Goal: Information Seeking & Learning: Understand process/instructions

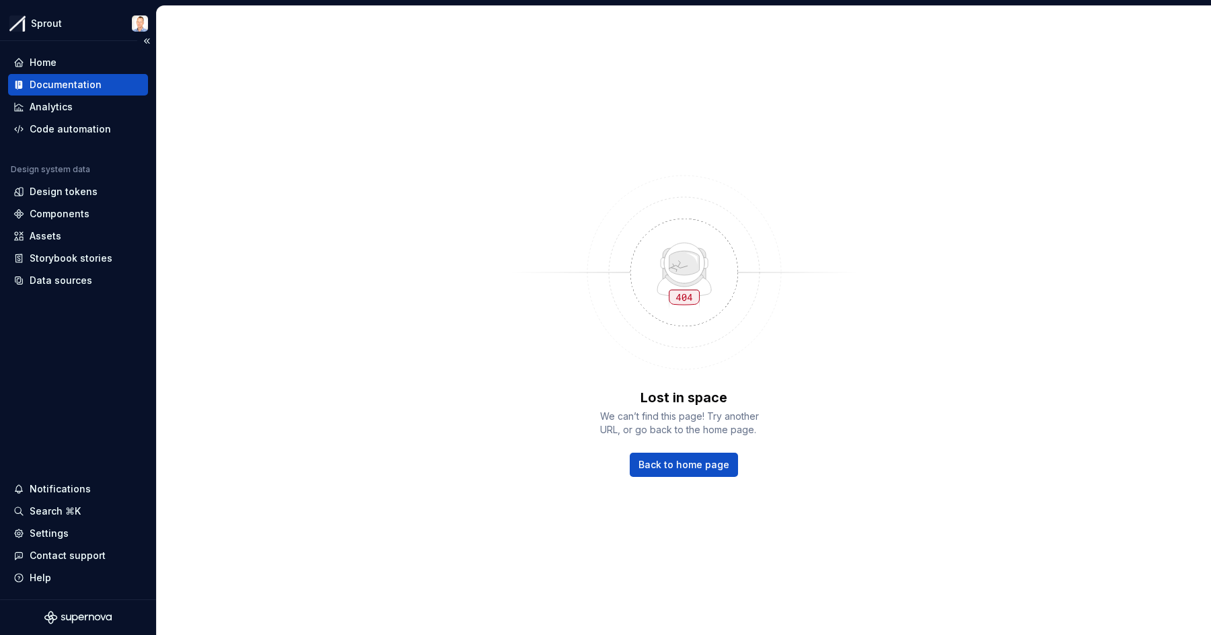
click at [102, 84] on div "Documentation" at bounding box center [77, 84] width 129 height 13
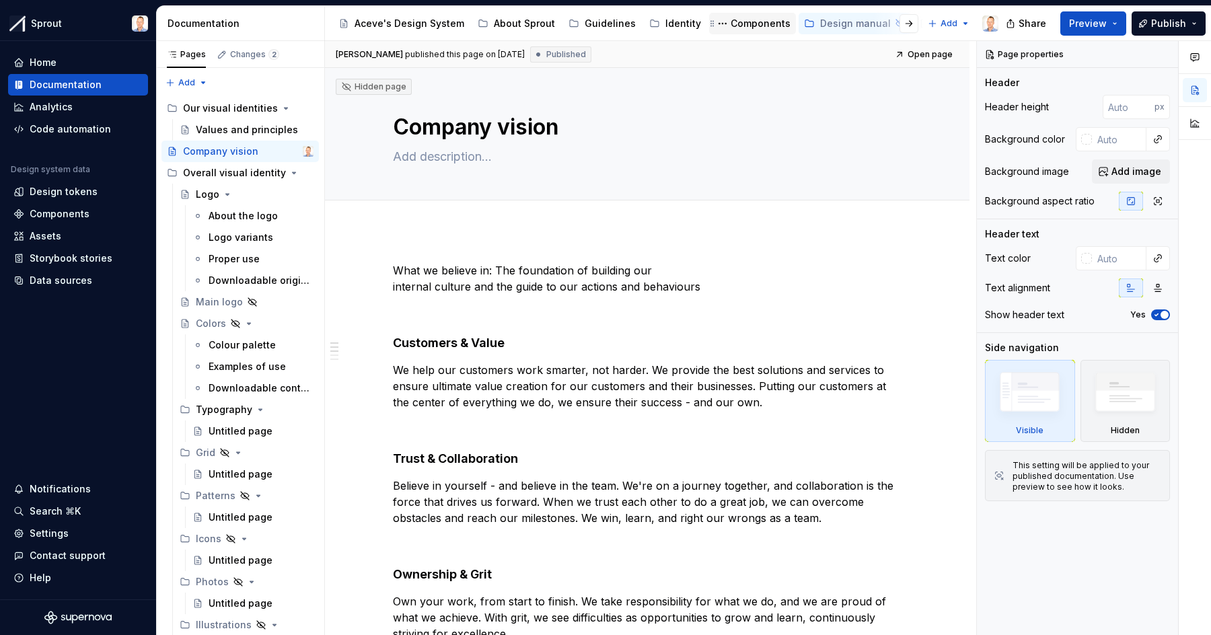
click at [754, 26] on div "Components" at bounding box center [761, 23] width 60 height 13
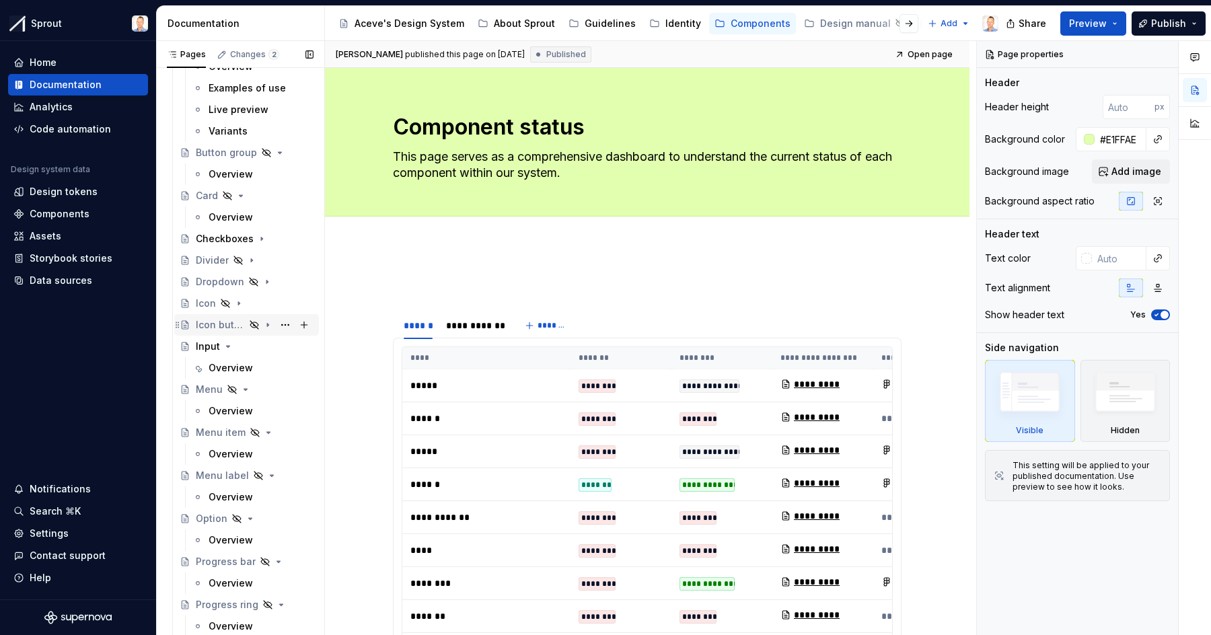
scroll to position [215, 0]
click at [201, 347] on div "Input" at bounding box center [208, 345] width 24 height 13
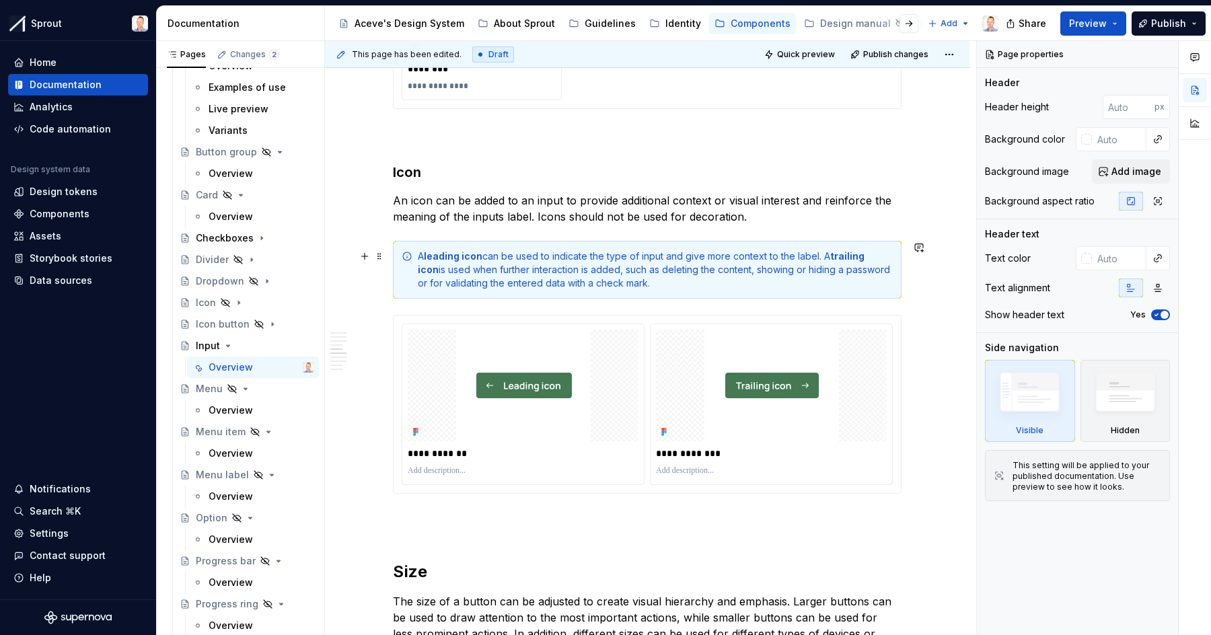
scroll to position [1774, 0]
click at [45, 61] on div "Home" at bounding box center [43, 62] width 27 height 13
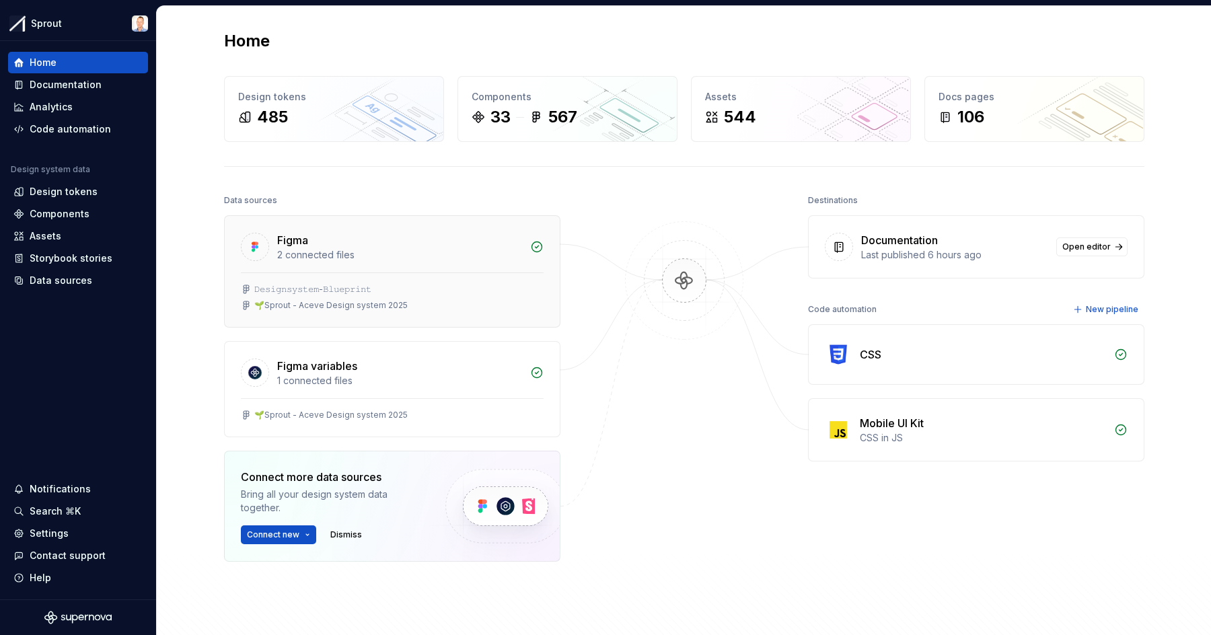
click at [501, 256] on div "2 connected files" at bounding box center [399, 254] width 245 height 13
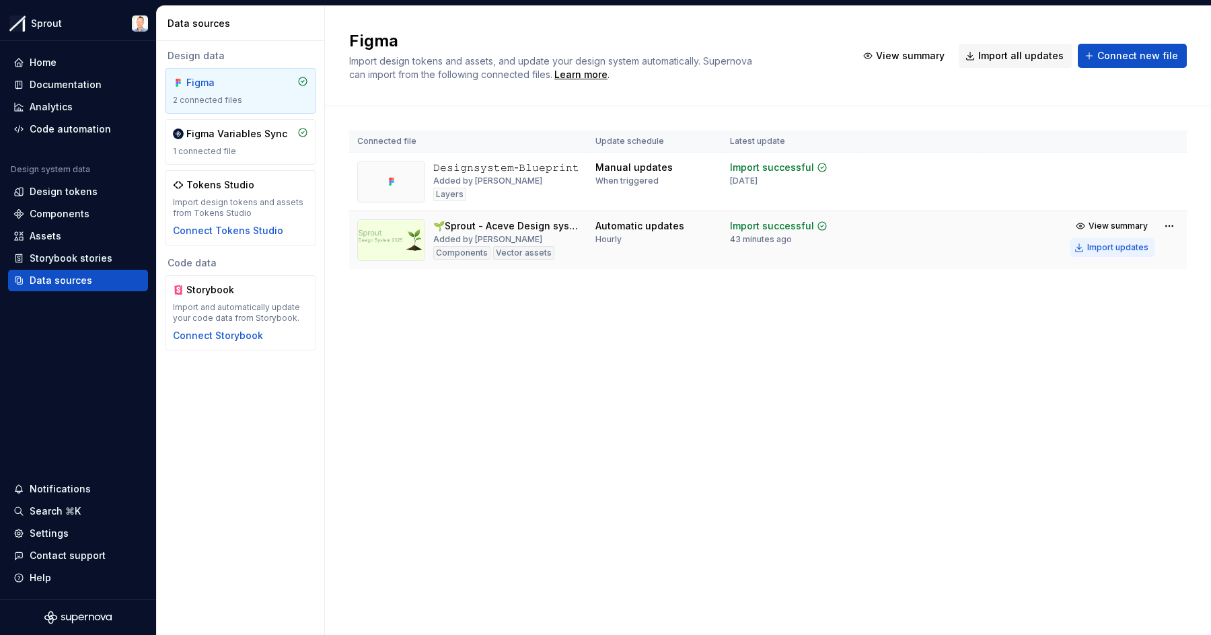
click at [1098, 247] on div "Import updates" at bounding box center [1117, 247] width 61 height 11
click at [1102, 248] on div "Import updates" at bounding box center [1117, 247] width 61 height 11
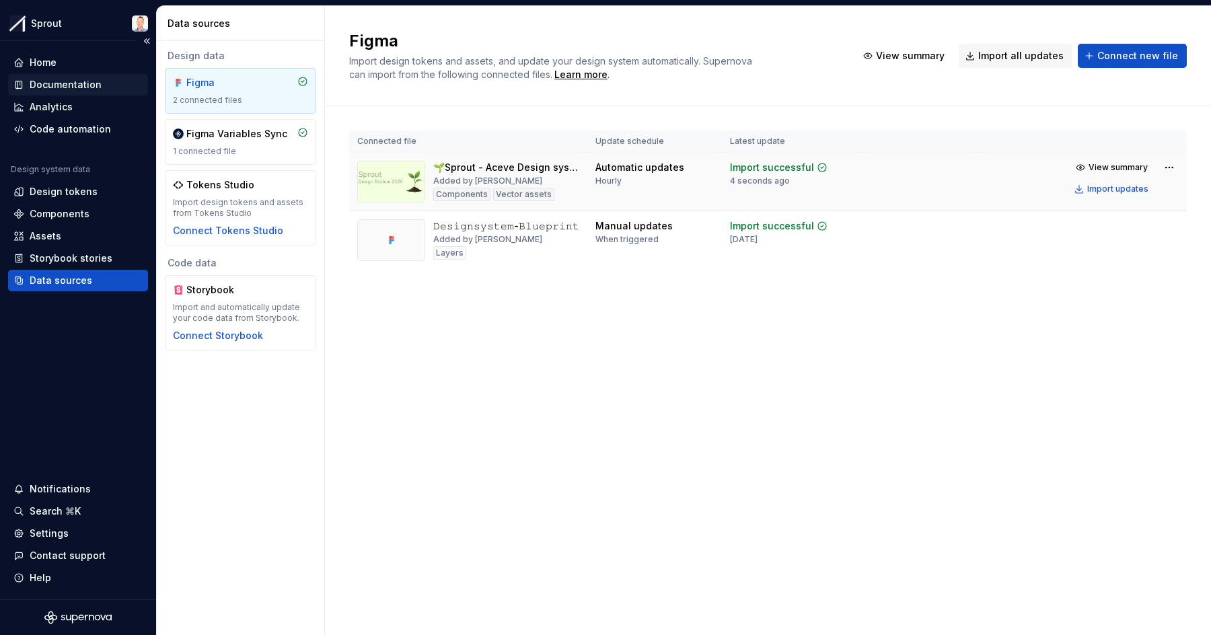
click at [101, 80] on div "Documentation" at bounding box center [77, 84] width 129 height 13
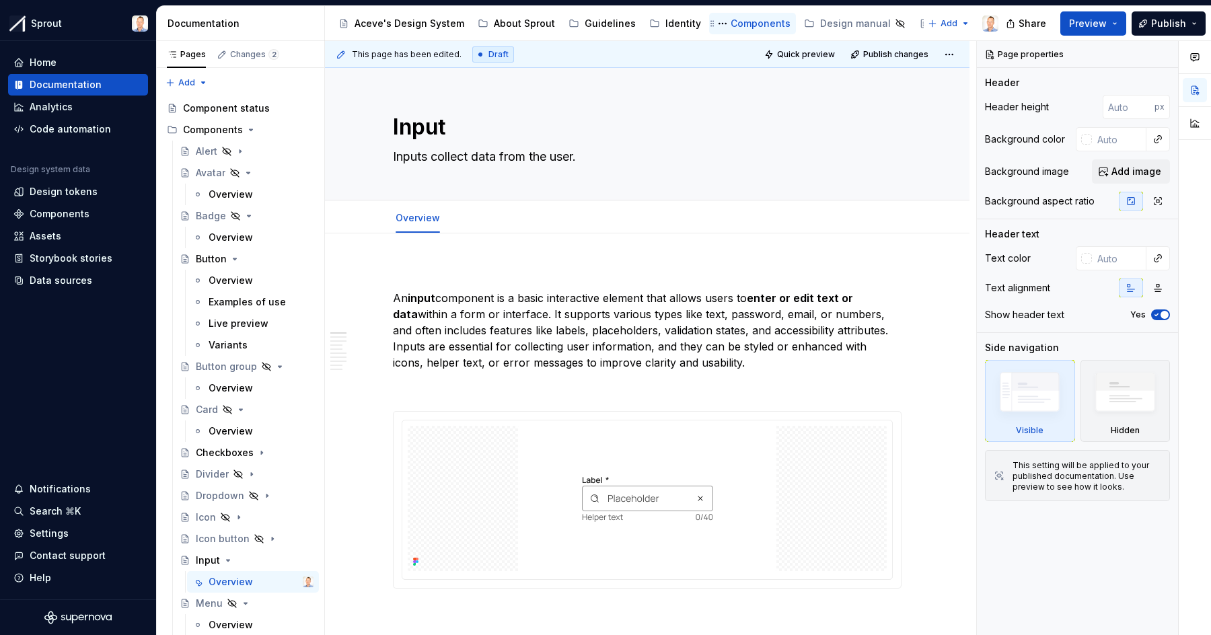
click at [744, 25] on div "Components" at bounding box center [761, 23] width 60 height 13
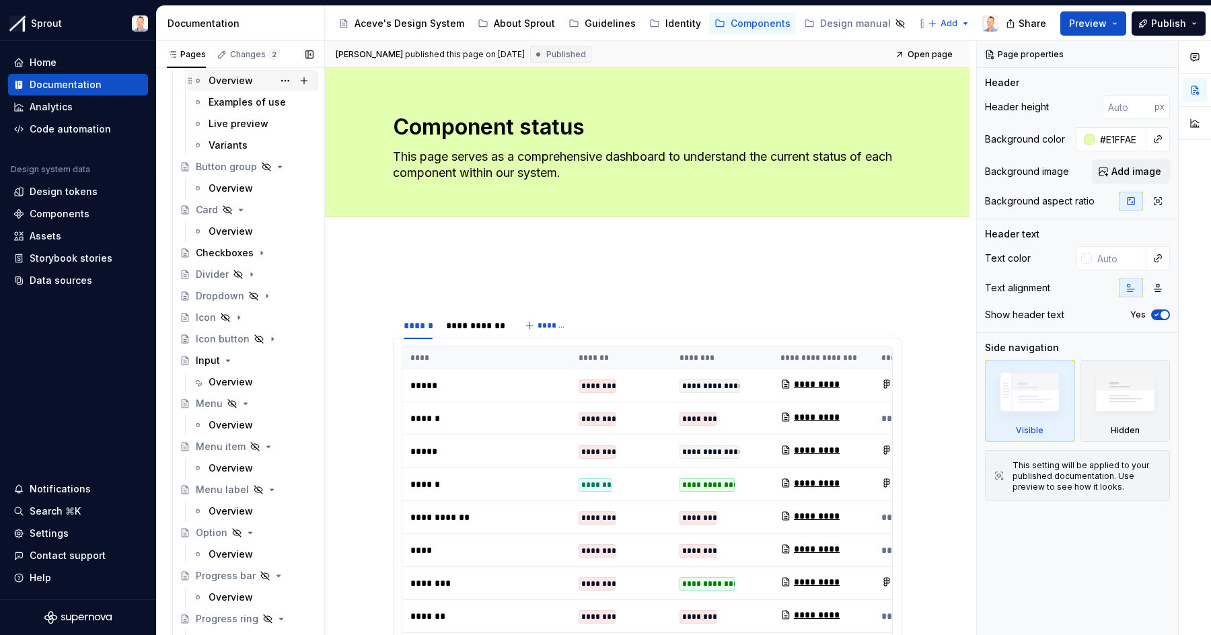
scroll to position [203, 0]
click at [250, 383] on div "Overview" at bounding box center [231, 379] width 44 height 13
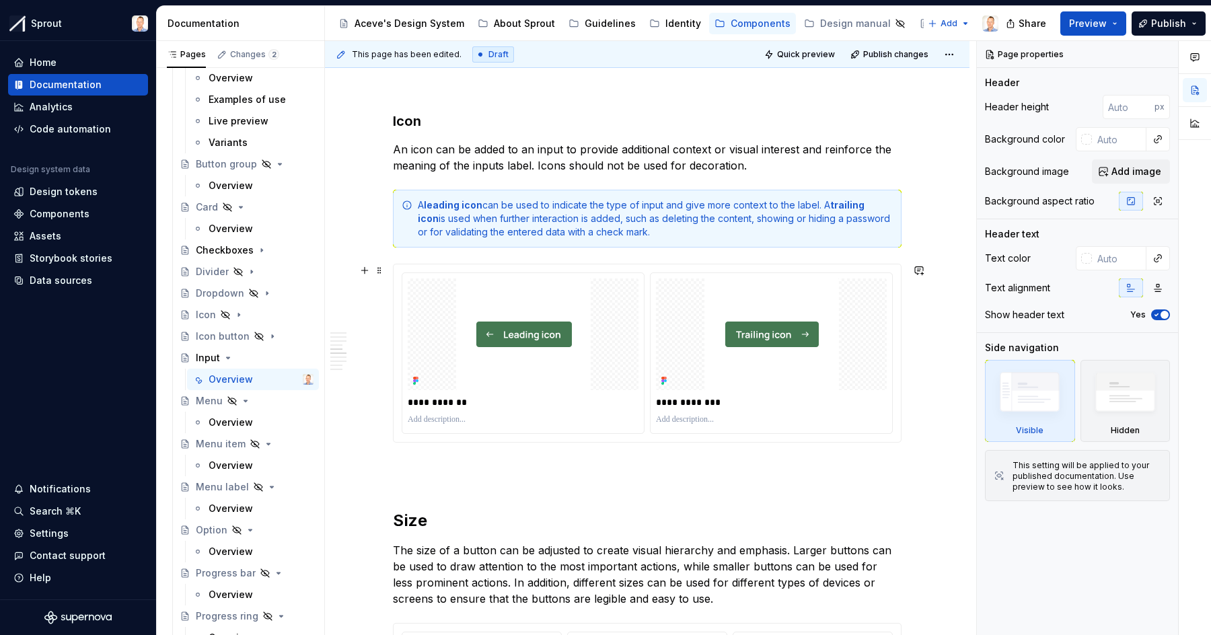
scroll to position [1831, 0]
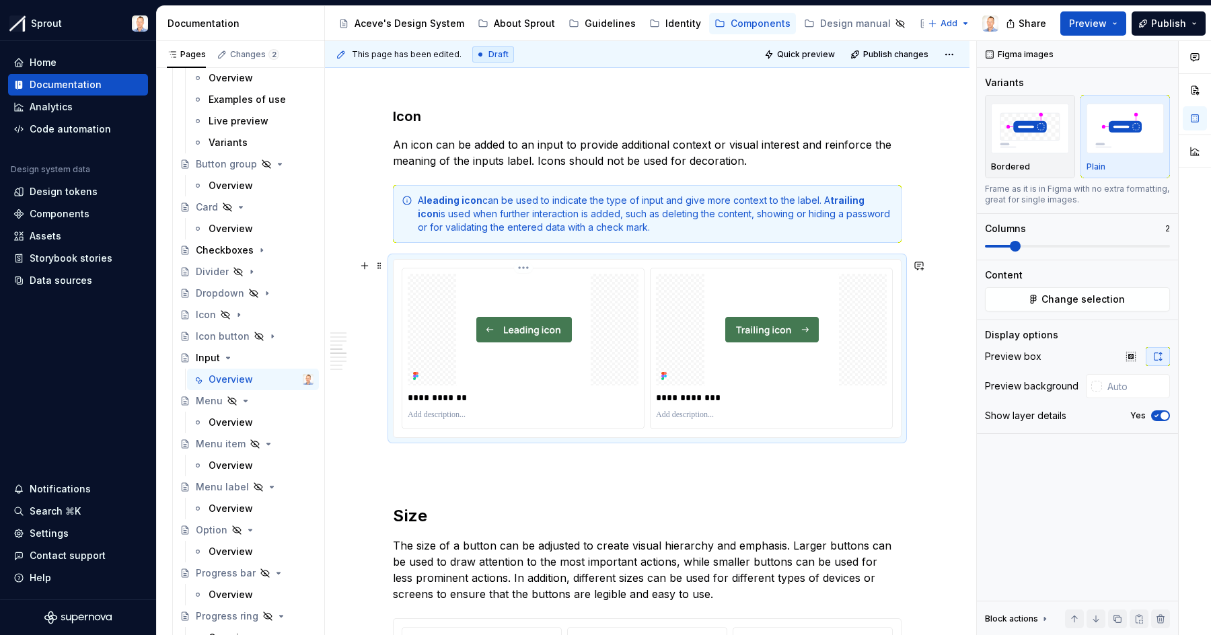
type textarea "*"
click at [641, 270] on div "**********" at bounding box center [523, 348] width 242 height 160
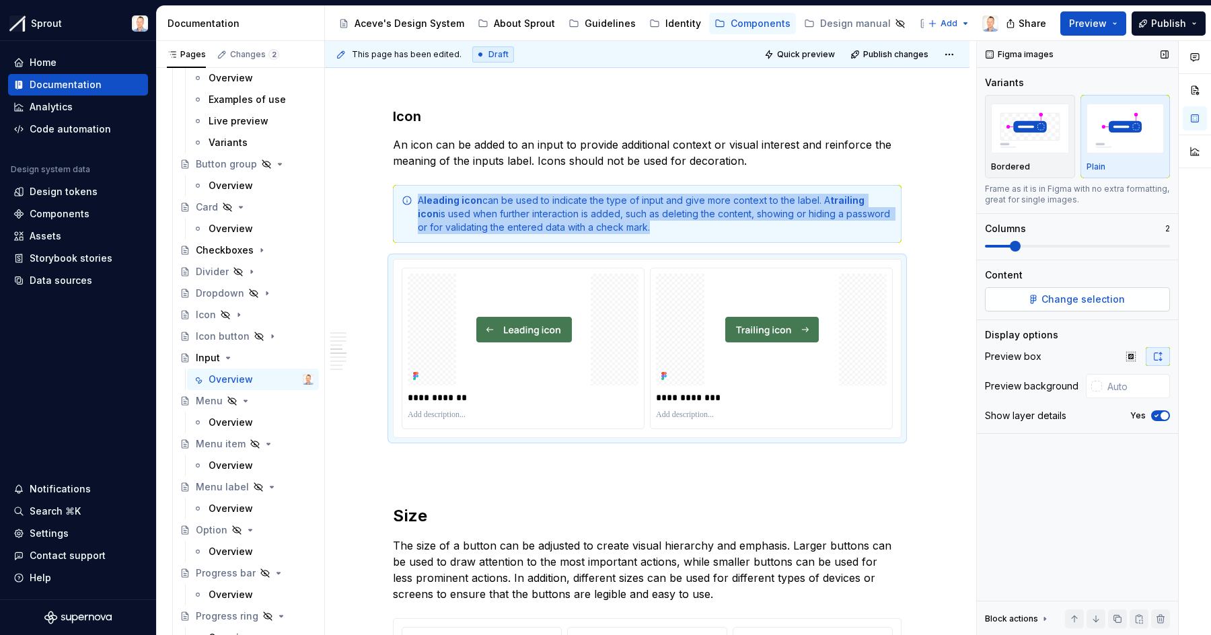
click at [1038, 297] on button "Change selection" at bounding box center [1077, 299] width 185 height 24
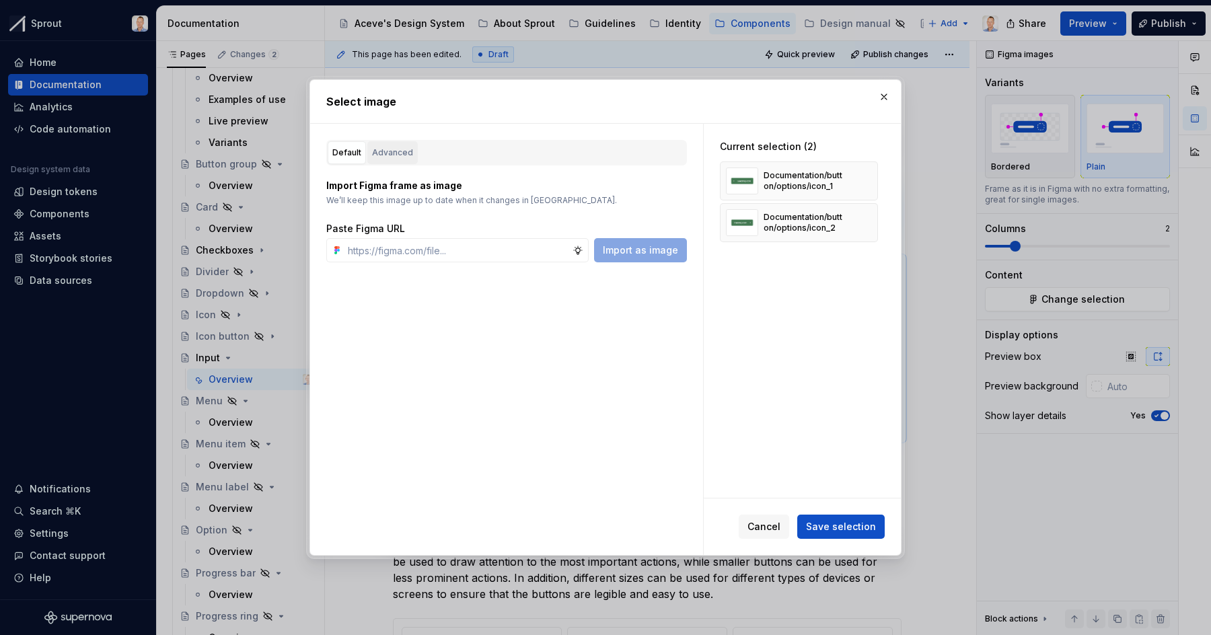
click at [404, 156] on div "Advanced" at bounding box center [392, 152] width 41 height 13
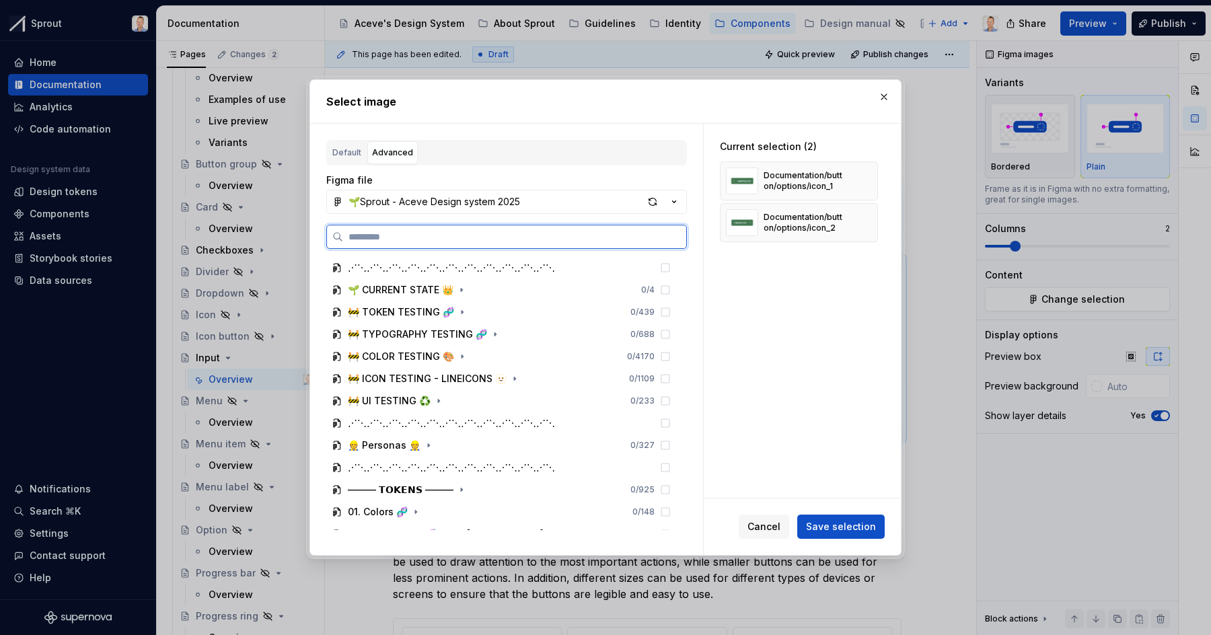
click at [441, 236] on input "search" at bounding box center [514, 236] width 343 height 13
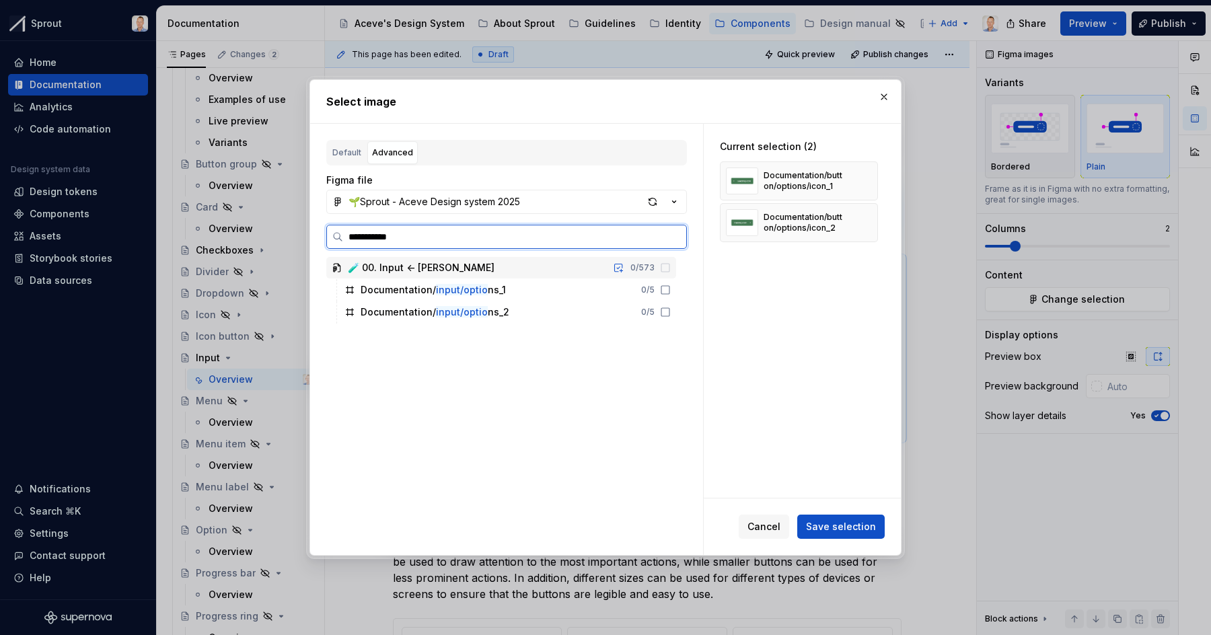
type input "**********"
click at [676, 295] on div "Documentation/ input/option s_1 0 / 5" at bounding box center [507, 290] width 337 height 22
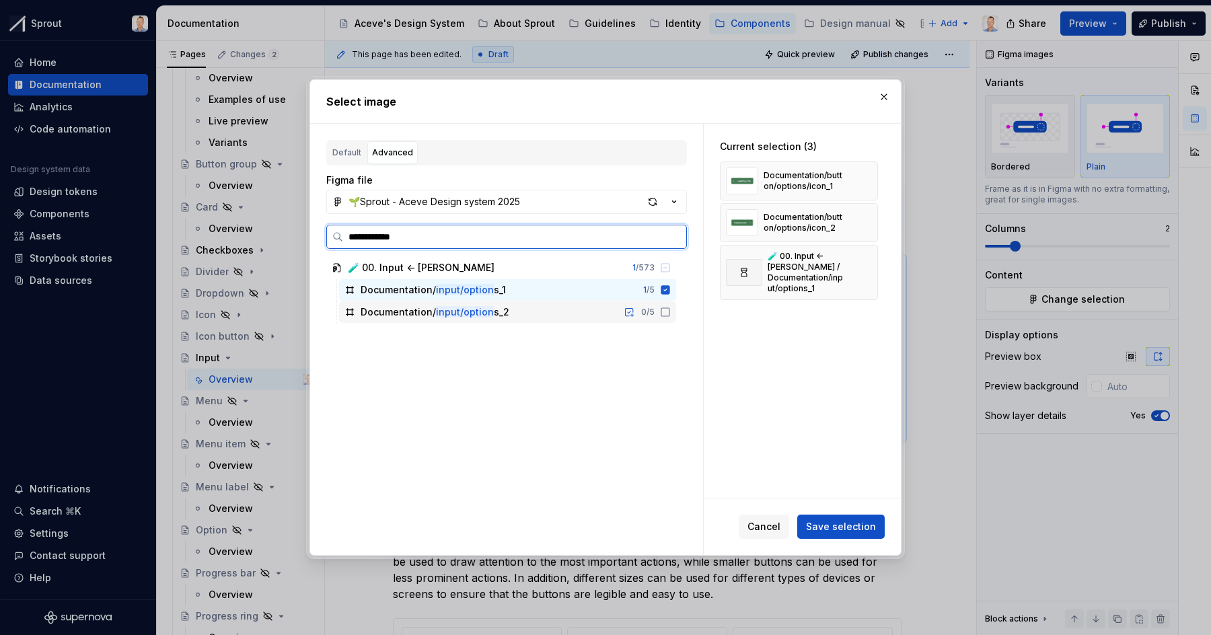
click at [671, 310] on icon at bounding box center [665, 312] width 11 height 11
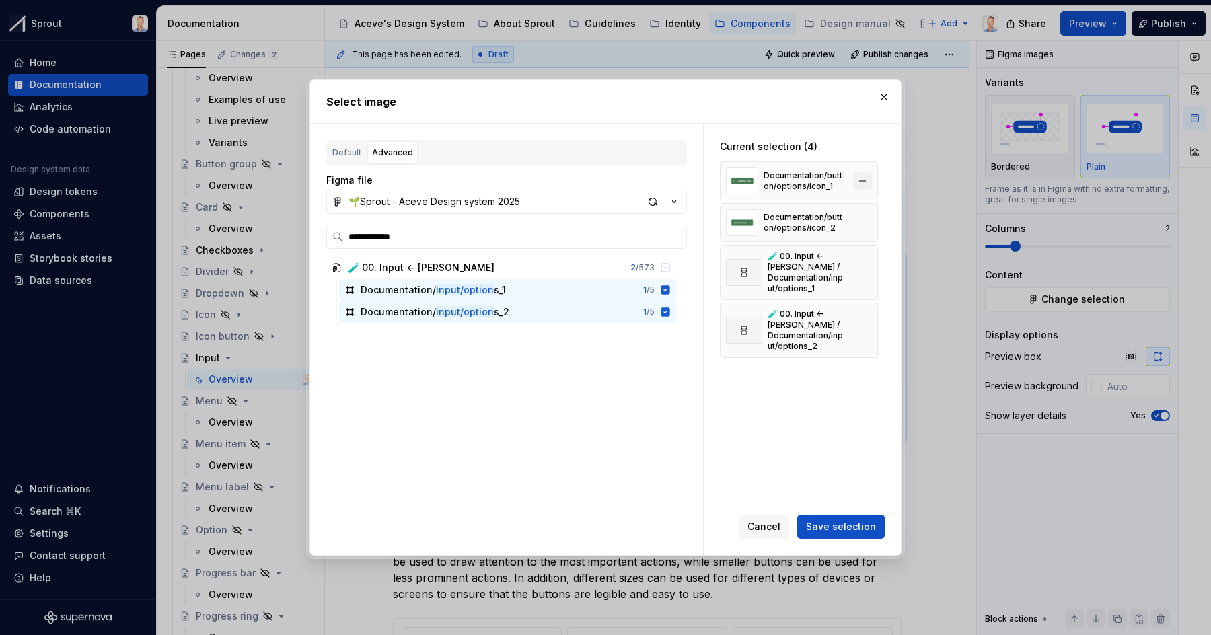
click at [869, 177] on button "button" at bounding box center [862, 181] width 19 height 19
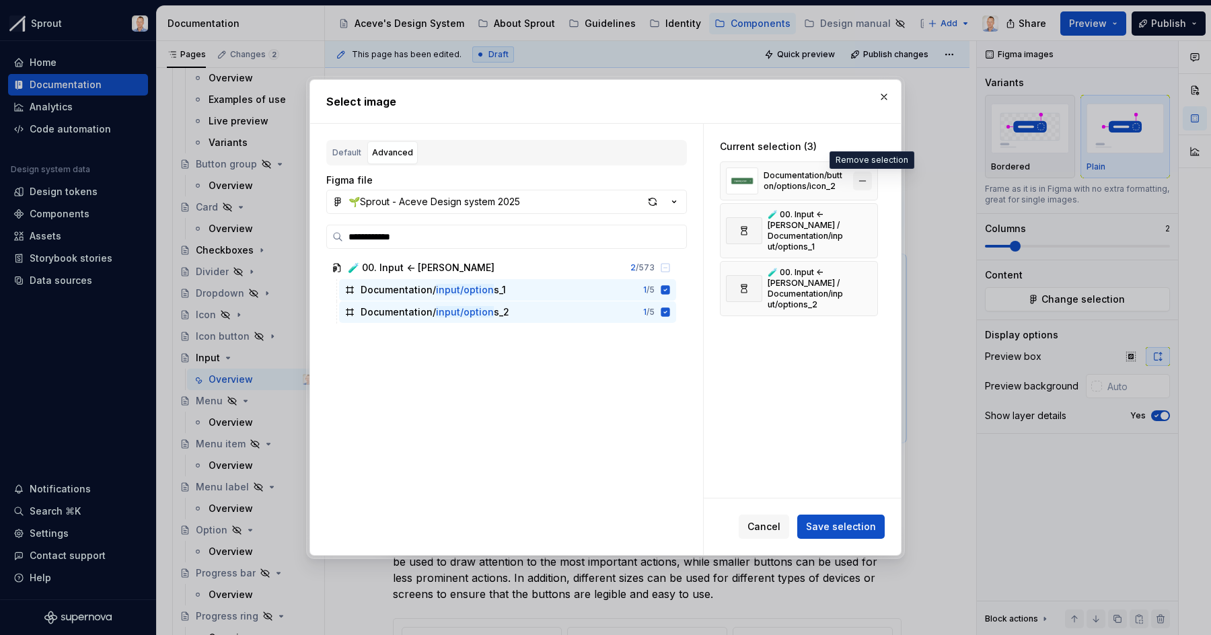
click at [869, 181] on button "button" at bounding box center [862, 181] width 19 height 19
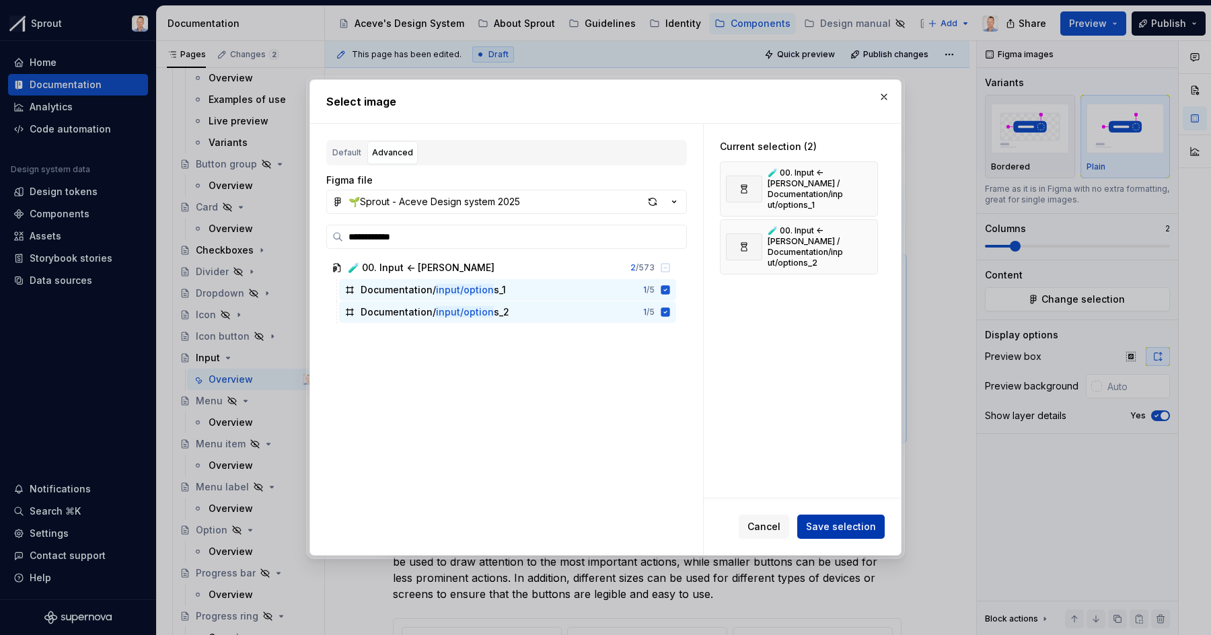
click at [852, 529] on span "Save selection" at bounding box center [841, 526] width 70 height 13
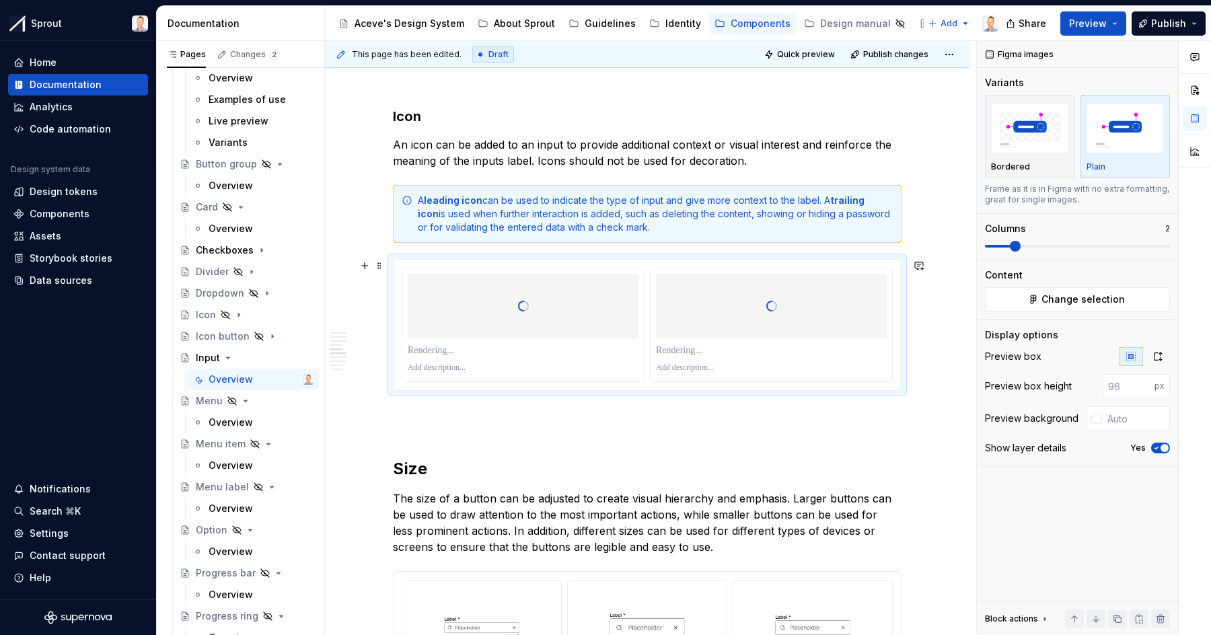
type textarea "*"
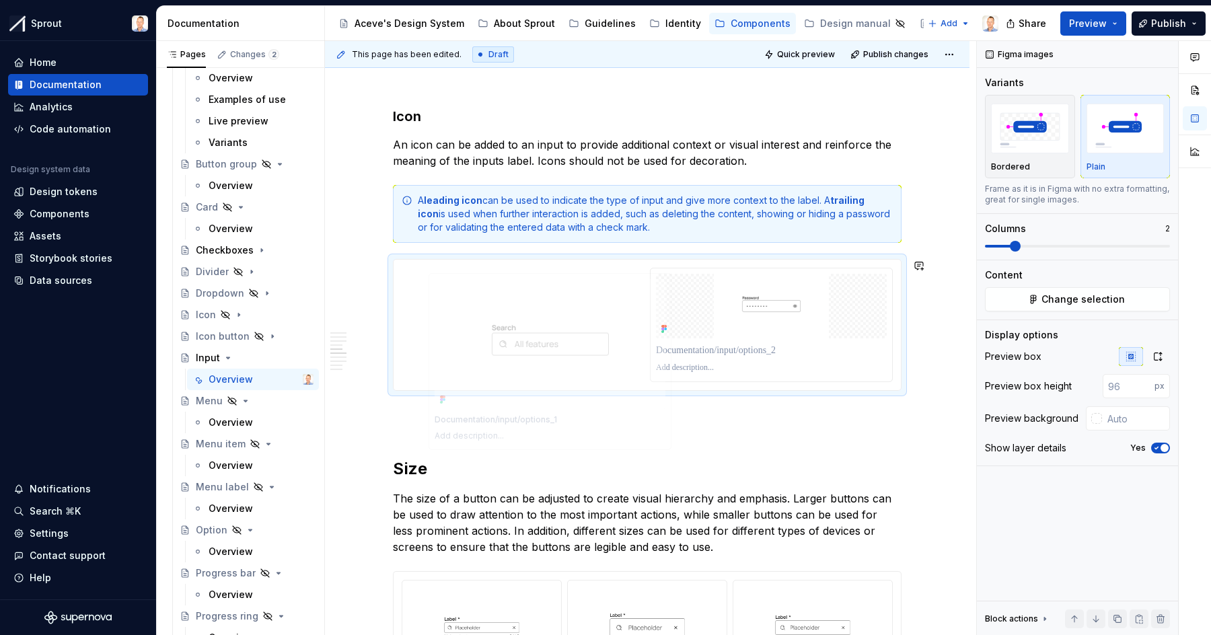
drag, startPoint x: 777, startPoint y: 310, endPoint x: 550, endPoint y: 316, distance: 226.2
click at [550, 316] on body "Sprout Home Documentation Analytics Code automation Design system data Design t…" at bounding box center [605, 317] width 1211 height 635
click at [1159, 357] on icon "button" at bounding box center [1158, 356] width 11 height 11
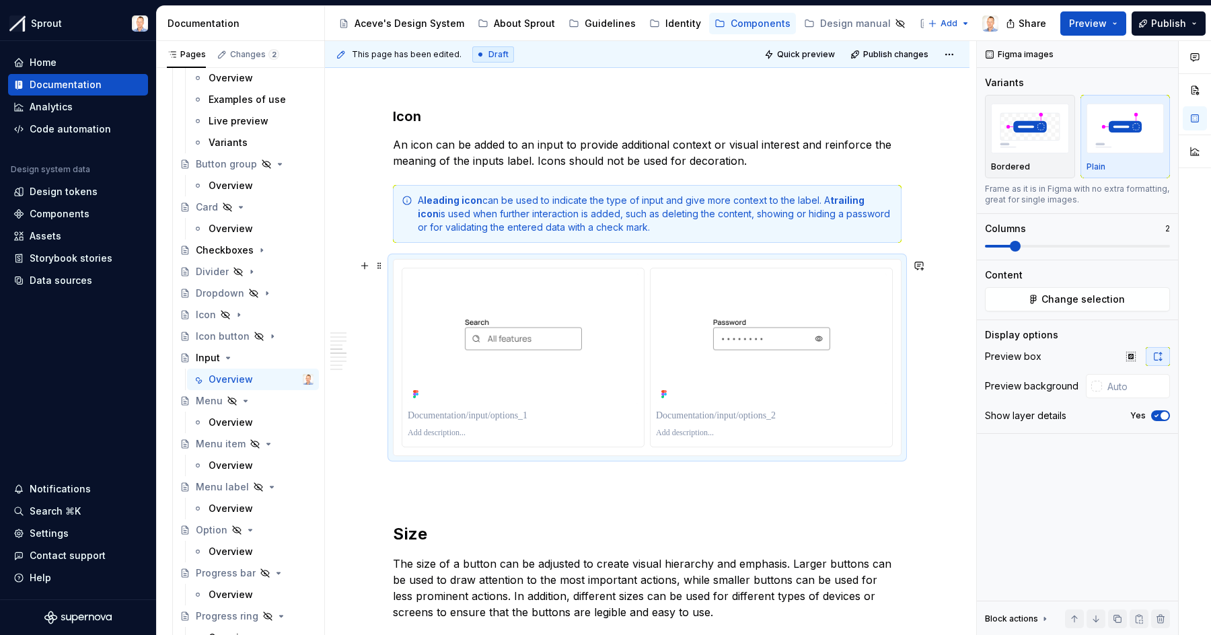
type textarea "*"
click at [536, 415] on p at bounding box center [523, 415] width 231 height 13
click at [747, 419] on p at bounding box center [771, 415] width 231 height 13
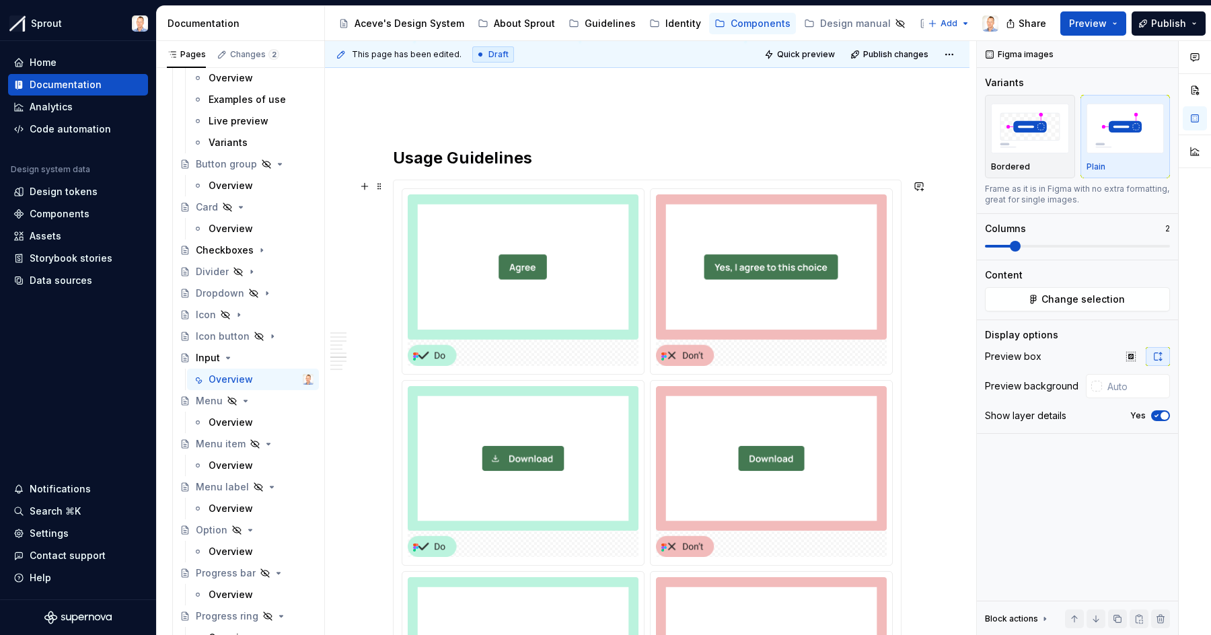
scroll to position [2523, 0]
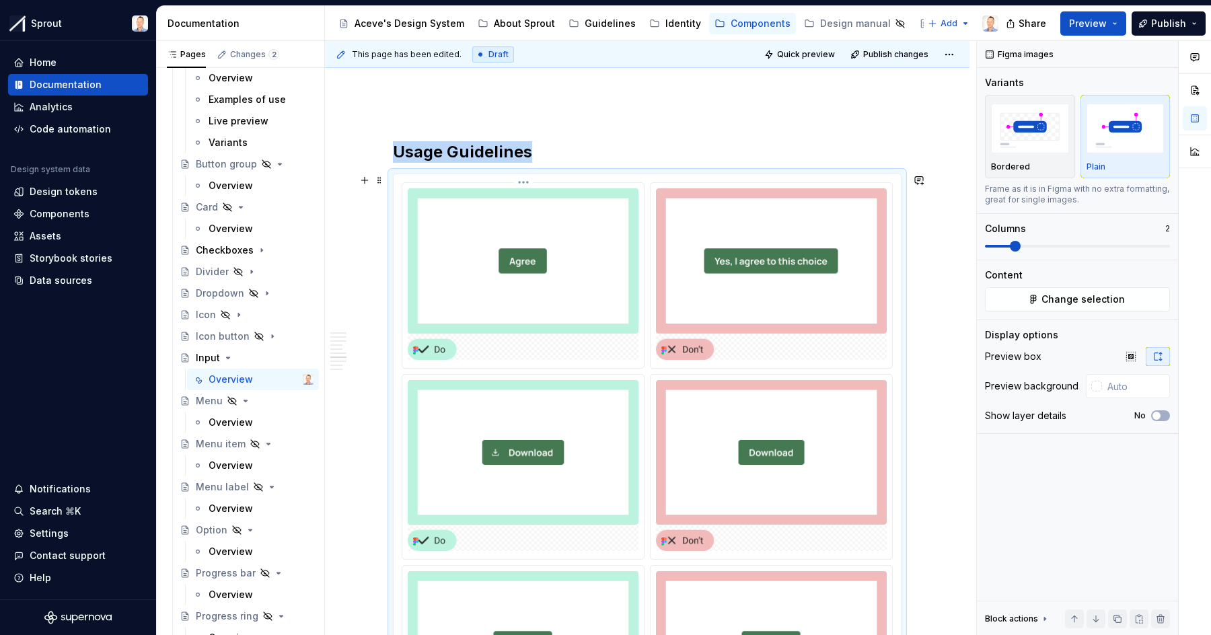
click at [586, 264] on img at bounding box center [523, 274] width 231 height 172
click at [1085, 303] on span "Change selection" at bounding box center [1083, 299] width 83 height 13
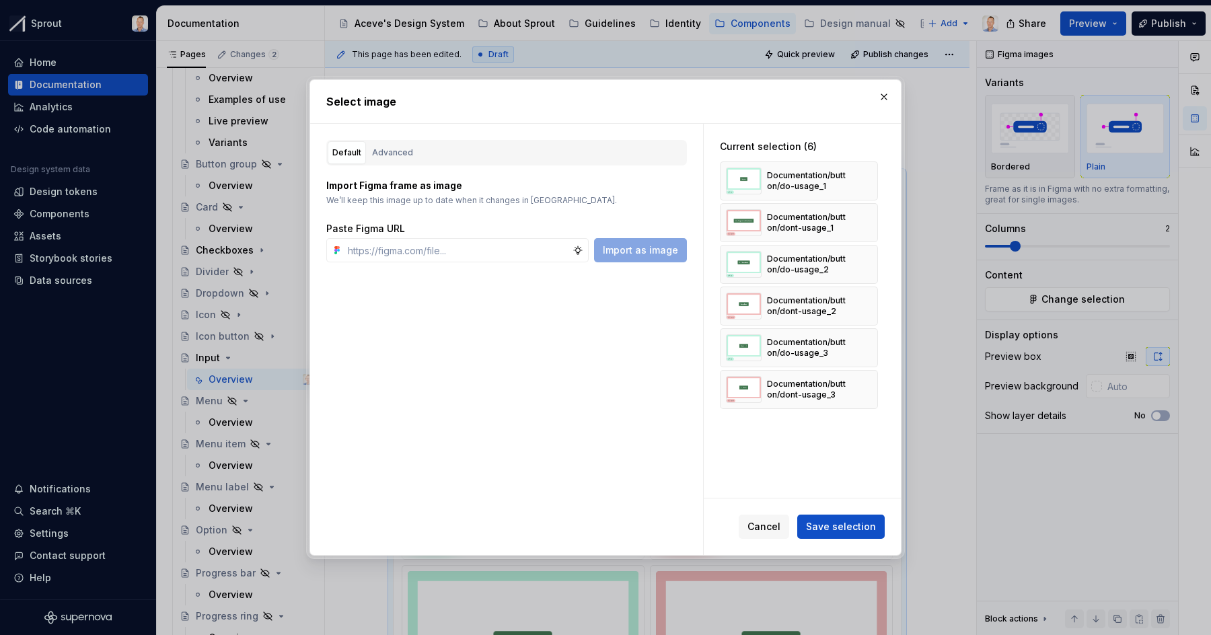
click at [596, 99] on h2 "Select image" at bounding box center [605, 102] width 559 height 16
click at [605, 104] on h2 "Select image" at bounding box center [605, 102] width 559 height 16
click at [602, 104] on h2 "Select image" at bounding box center [605, 102] width 559 height 16
click at [637, 103] on h2 "Select image" at bounding box center [605, 102] width 559 height 16
click at [620, 103] on h2 "Select image" at bounding box center [605, 102] width 559 height 16
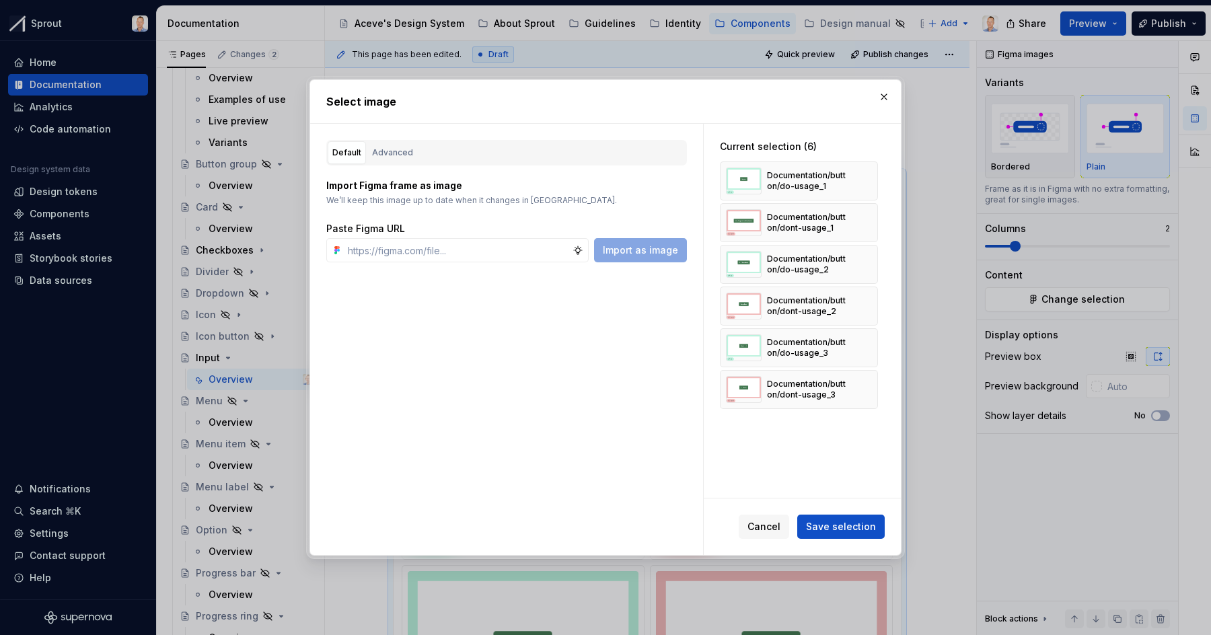
click at [620, 103] on h2 "Select image" at bounding box center [605, 102] width 559 height 16
click at [618, 102] on h2 "Select image" at bounding box center [605, 102] width 559 height 16
click at [890, 97] on button "button" at bounding box center [884, 96] width 19 height 19
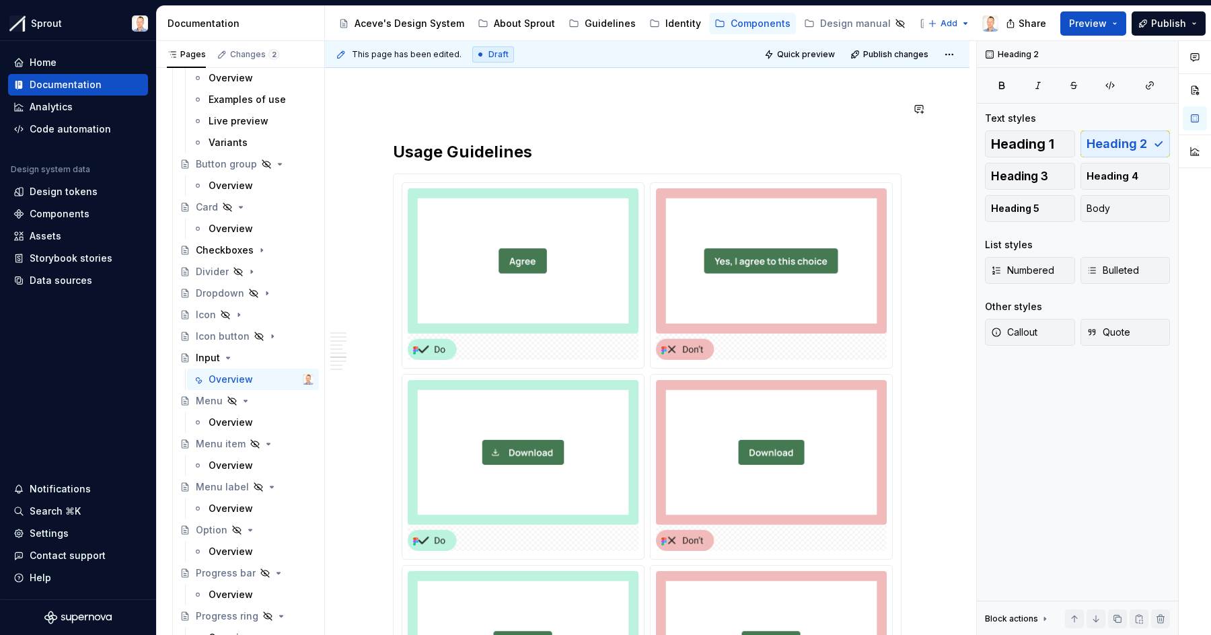
click at [656, 124] on div "**********" at bounding box center [647, 326] width 509 height 5167
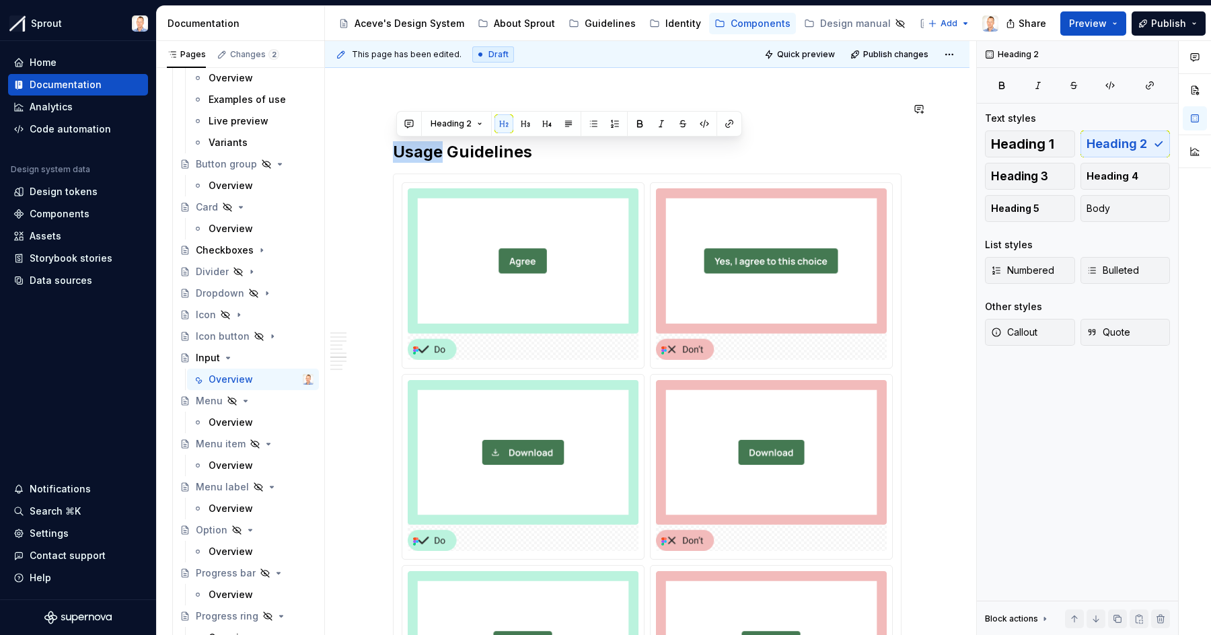
click at [656, 124] on div "**********" at bounding box center [647, 326] width 509 height 5167
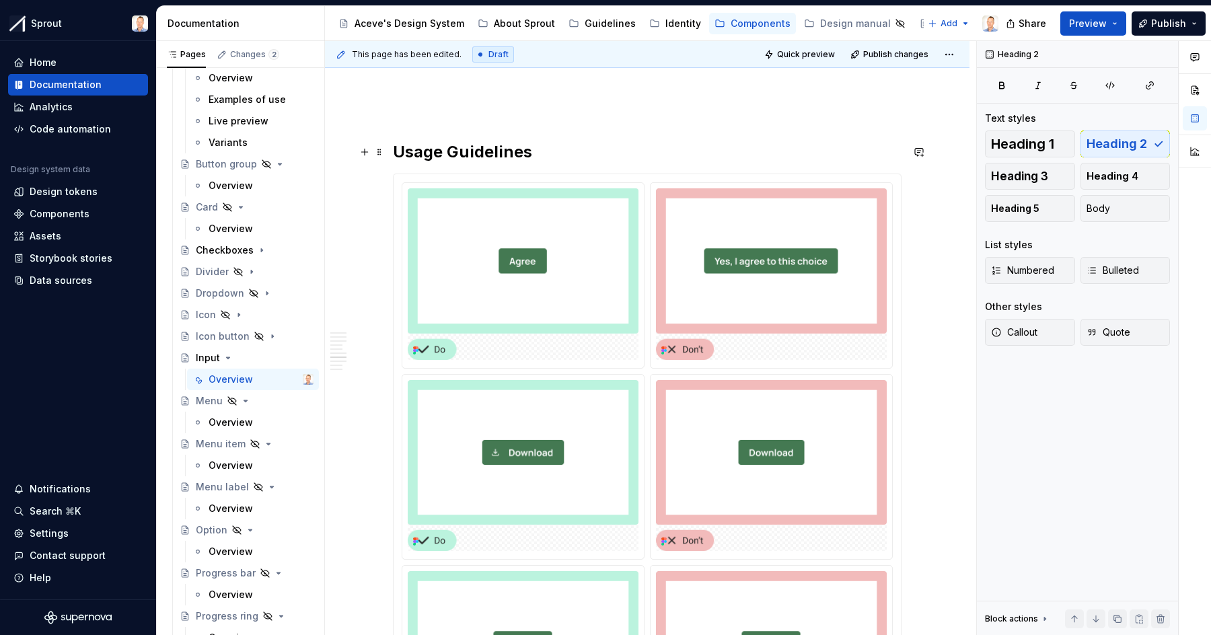
click at [652, 159] on h2 "Usage Guidelines" at bounding box center [647, 152] width 509 height 22
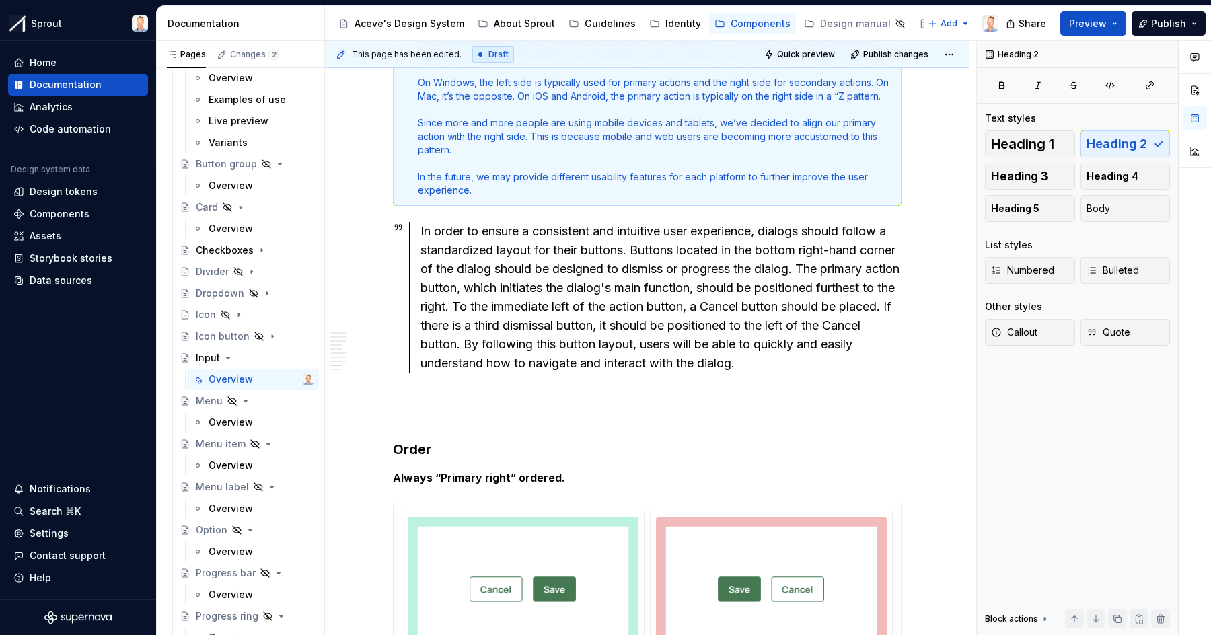
scroll to position [3407, 0]
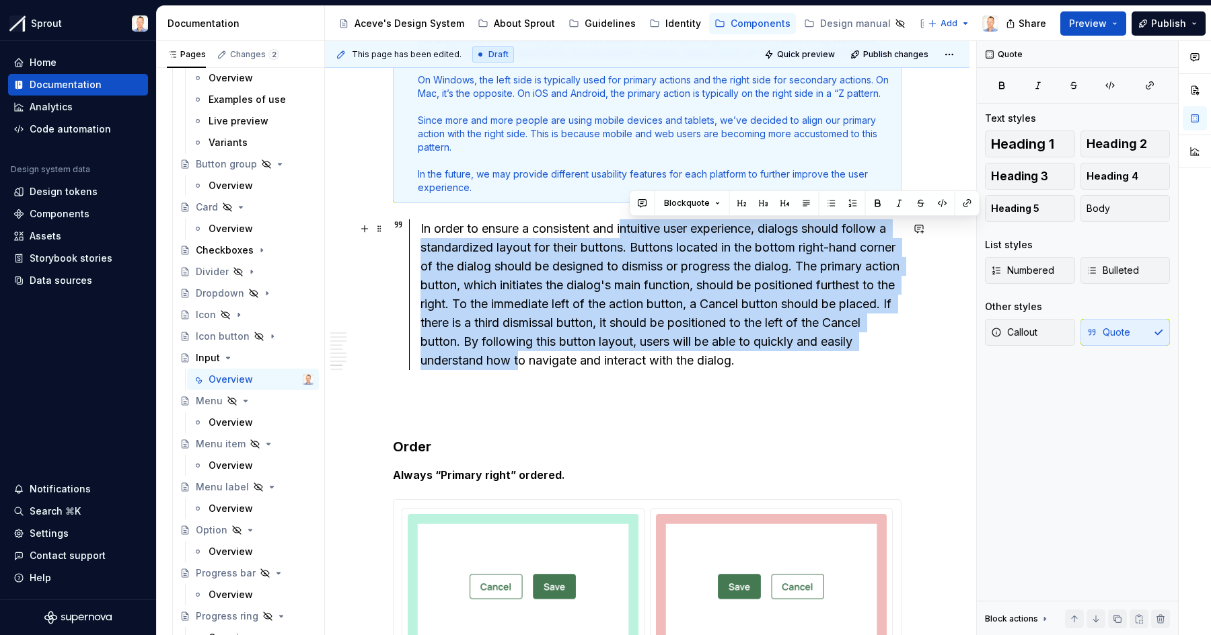
drag, startPoint x: 632, startPoint y: 227, endPoint x: 631, endPoint y: 365, distance: 137.3
click at [631, 365] on div "In order to ensure a consistent and intuitive user experience, dialogs should f…" at bounding box center [661, 294] width 481 height 151
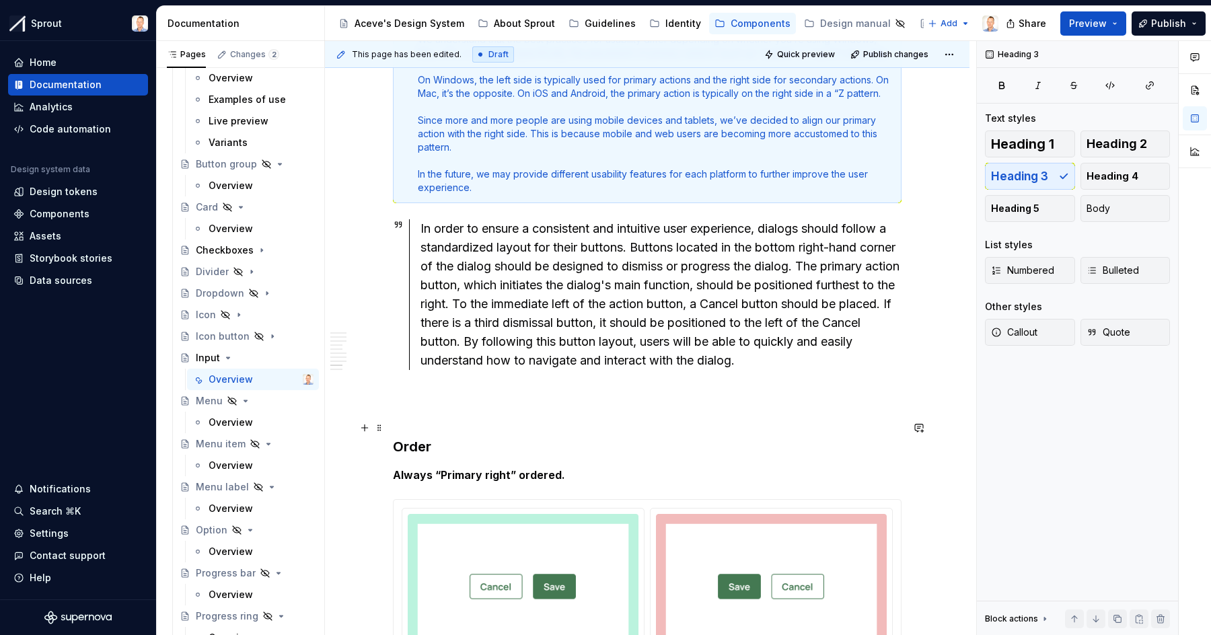
click at [653, 423] on h3 "Order" at bounding box center [647, 438] width 509 height 38
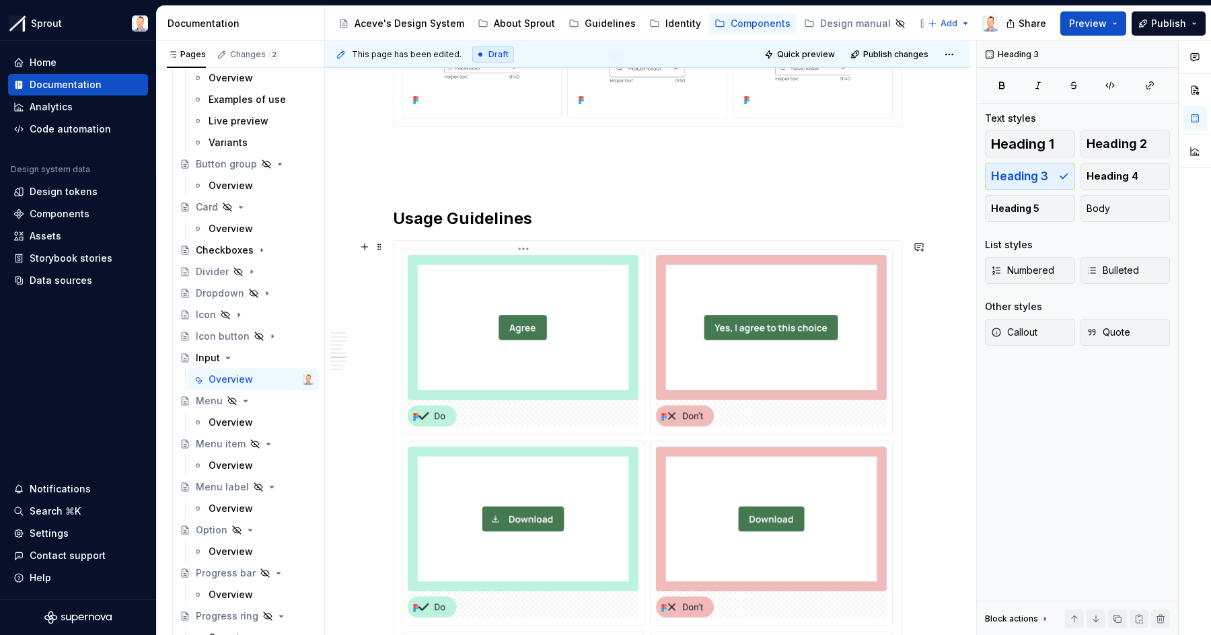
scroll to position [2465, 0]
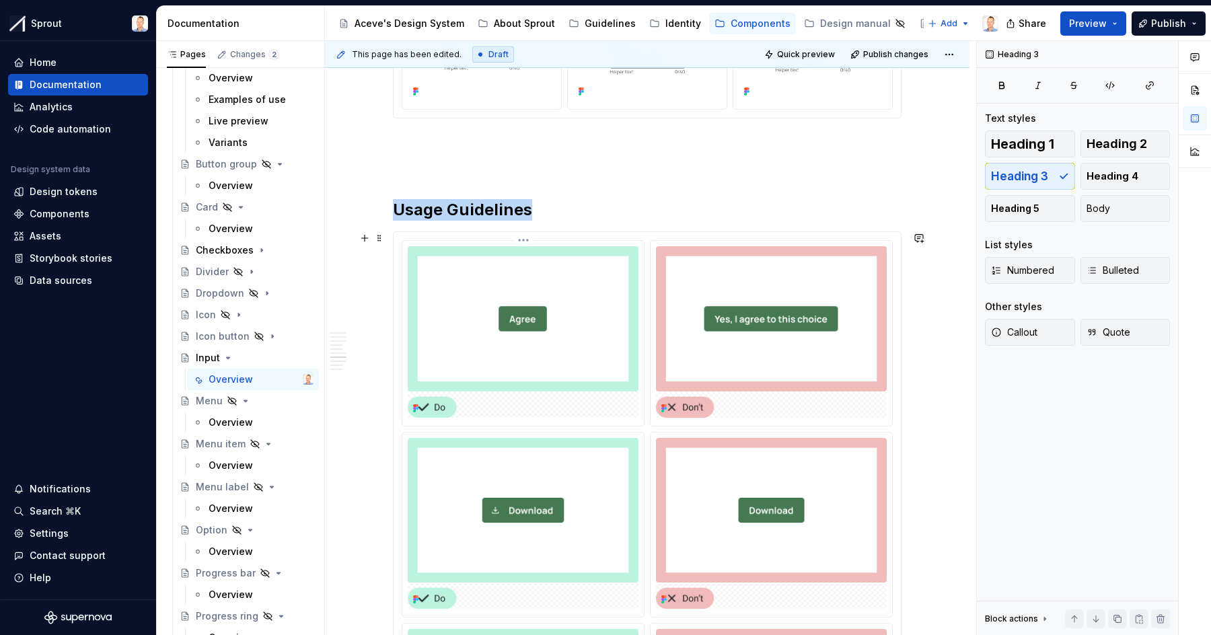
click at [571, 326] on img at bounding box center [523, 332] width 231 height 172
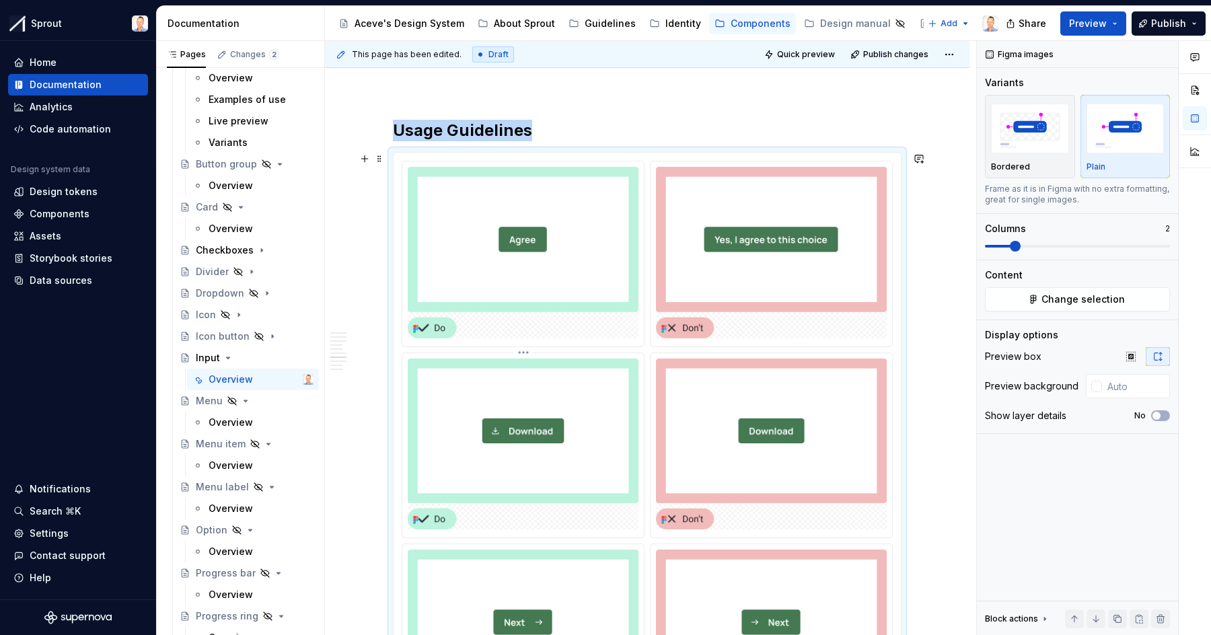
scroll to position [2542, 0]
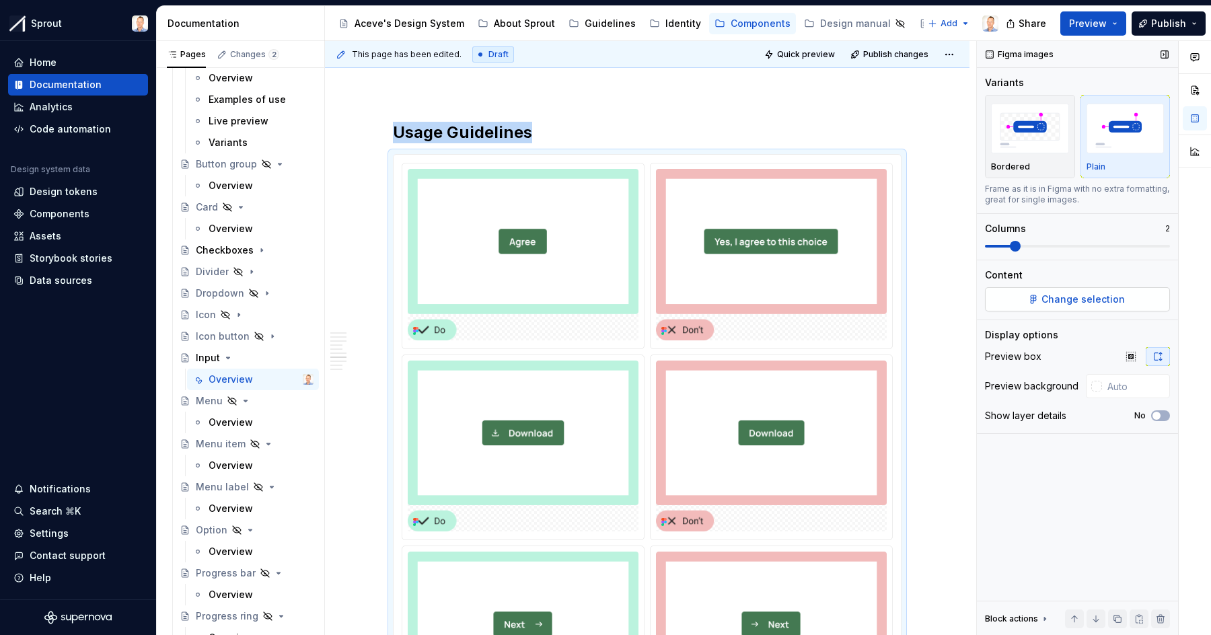
click at [1070, 300] on span "Change selection" at bounding box center [1083, 299] width 83 height 13
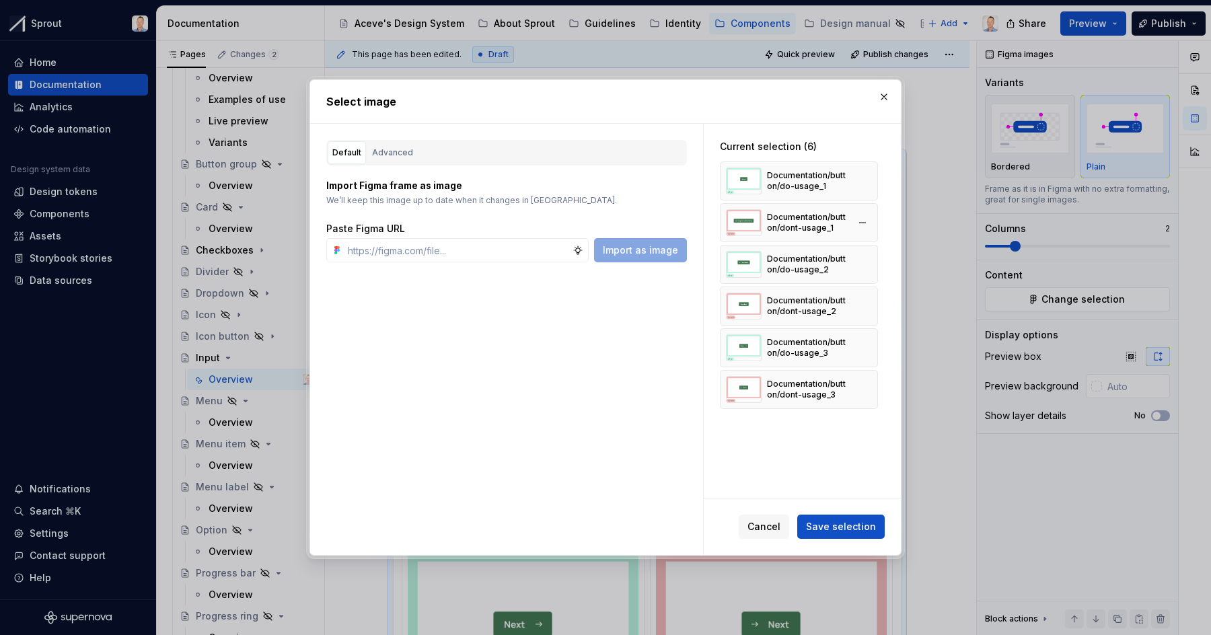
type textarea "*"
type input "input/do"
click at [407, 149] on div "Advanced" at bounding box center [392, 152] width 41 height 13
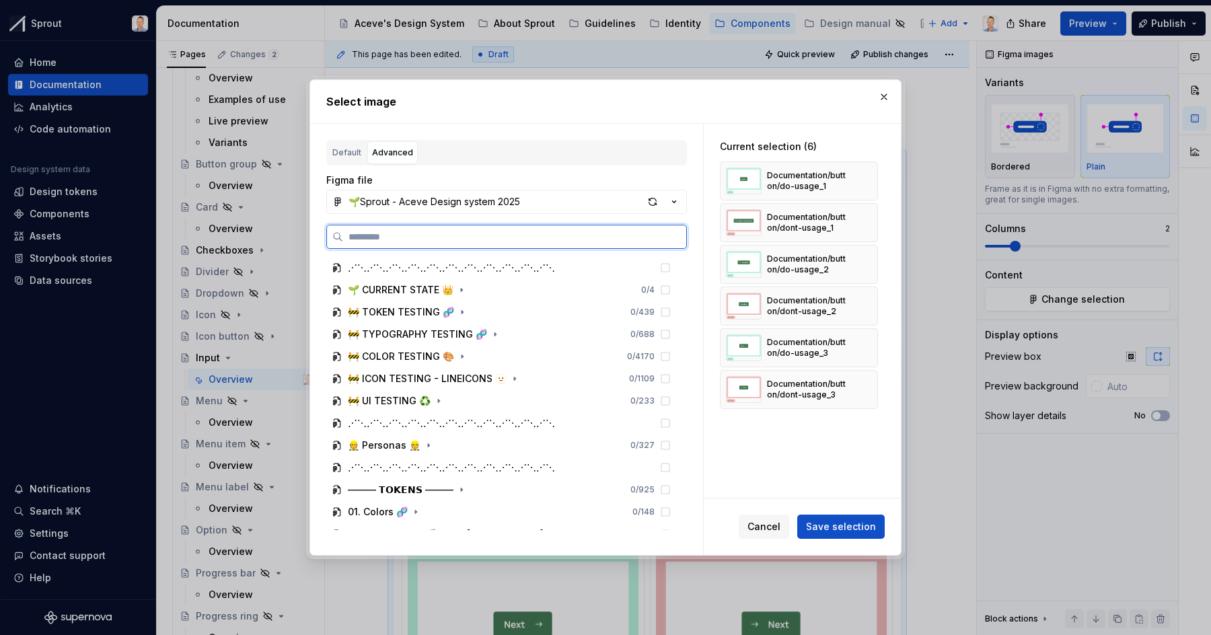
click at [431, 233] on input "search" at bounding box center [514, 236] width 343 height 13
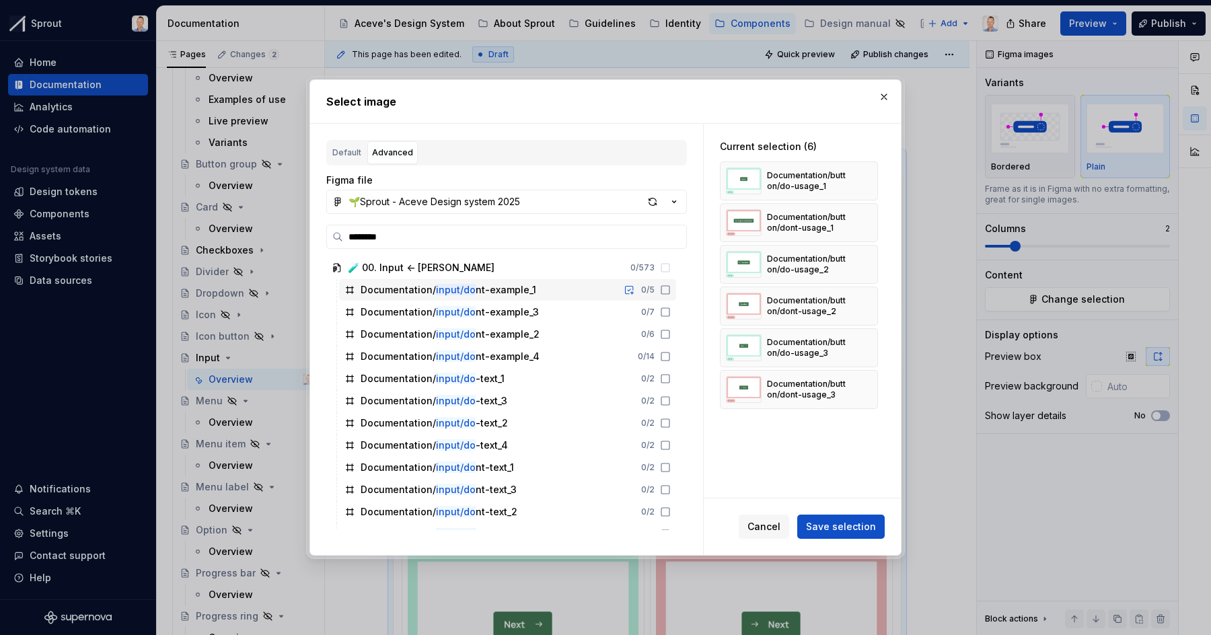
scroll to position [15, 0]
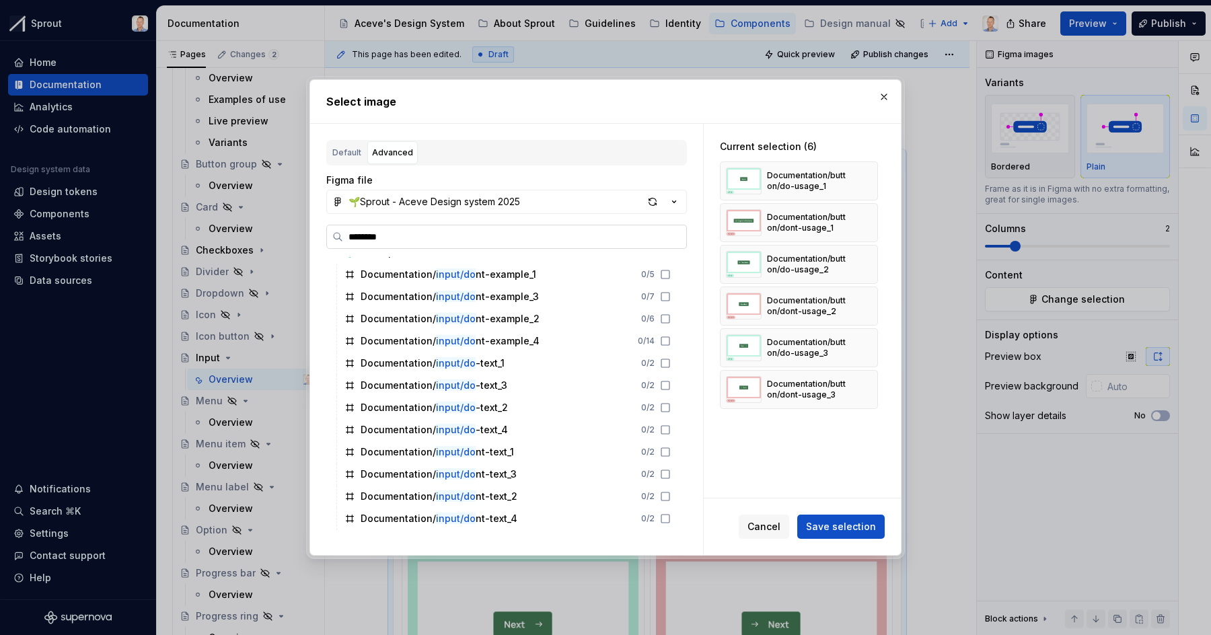
click at [370, 233] on input "********" at bounding box center [514, 236] width 343 height 13
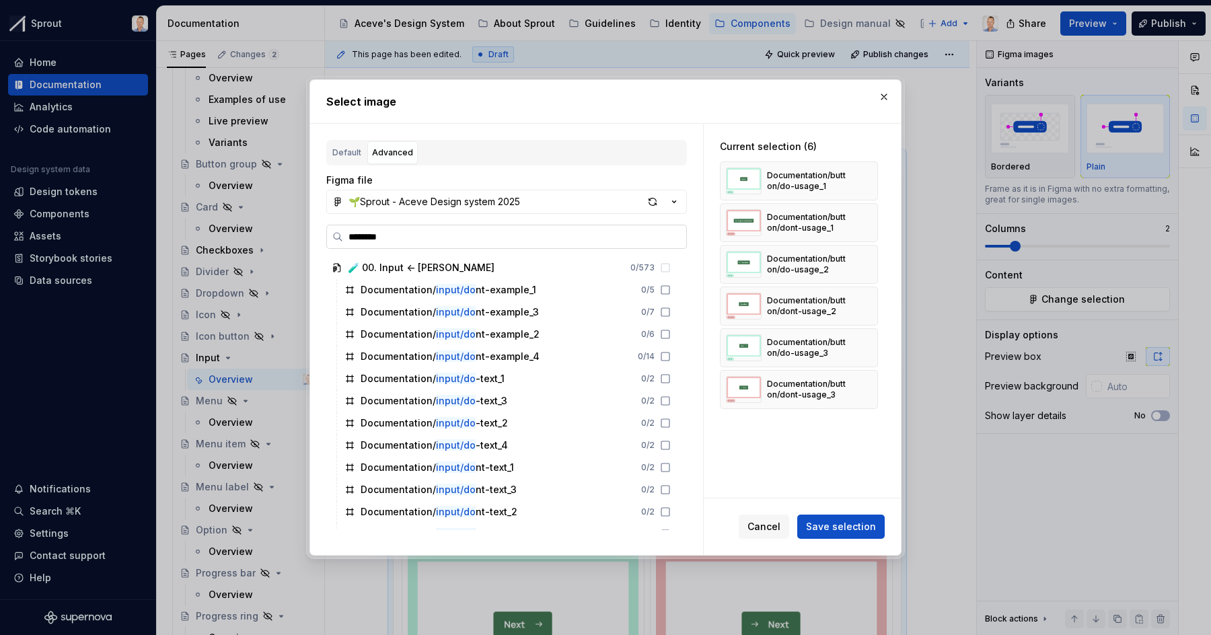
click at [460, 242] on input "********" at bounding box center [514, 236] width 343 height 13
type input "*********"
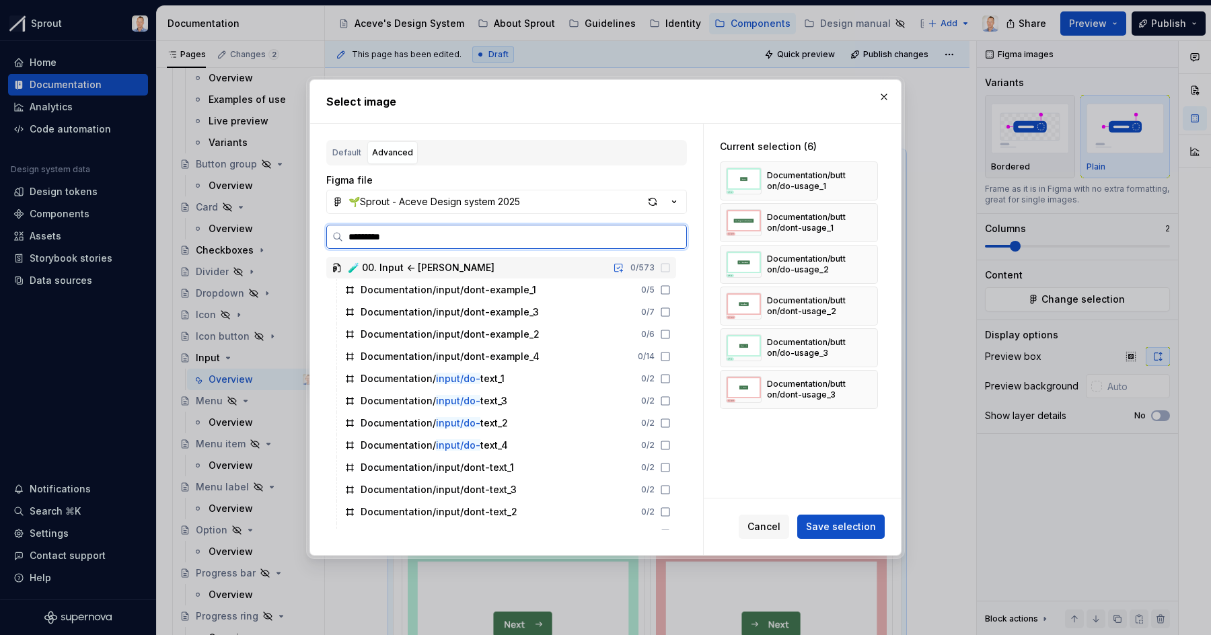
type textarea "*"
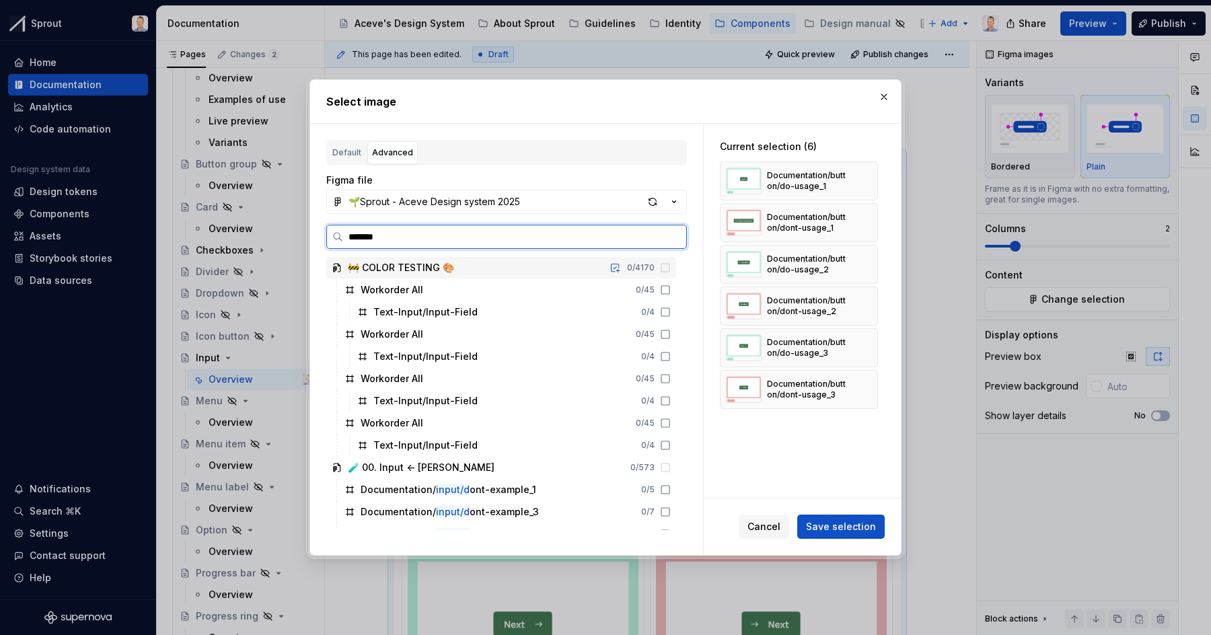
type input "********"
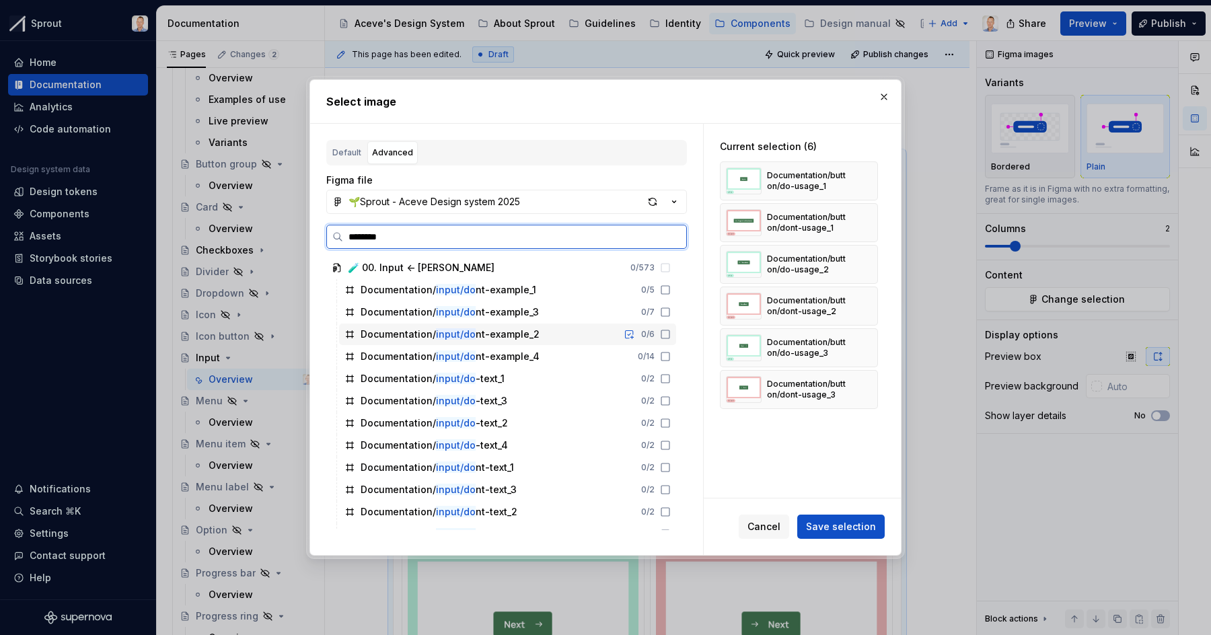
click at [496, 340] on div "Documentation/ input/do nt-example_2" at bounding box center [450, 334] width 179 height 13
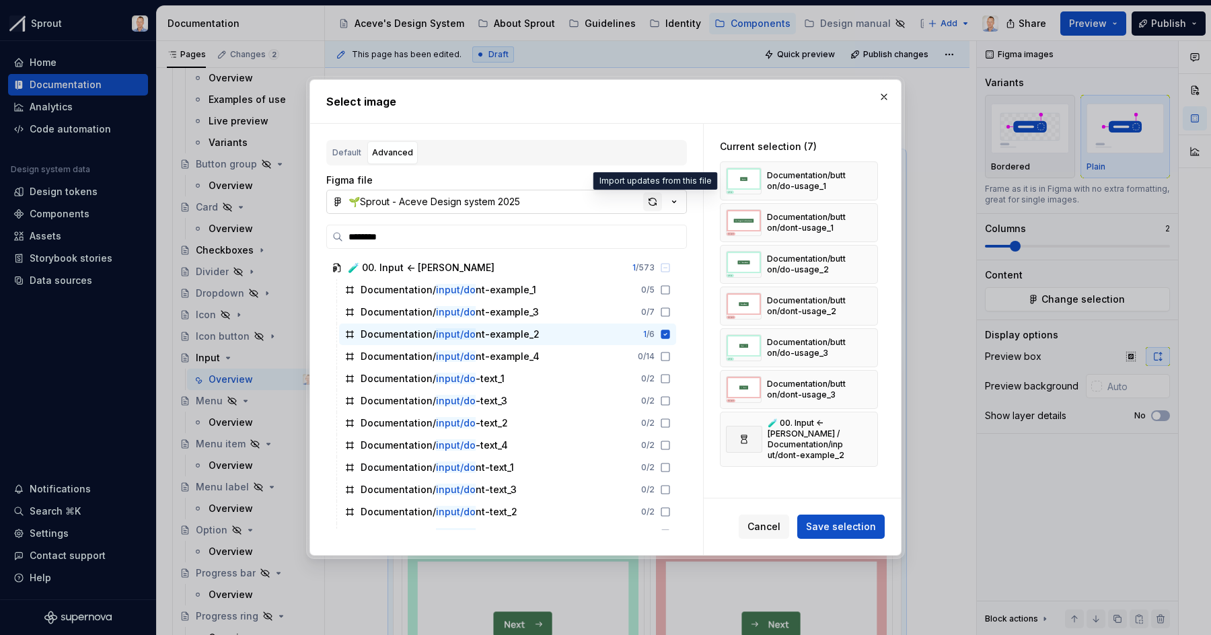
click at [653, 202] on div "button" at bounding box center [652, 201] width 19 height 19
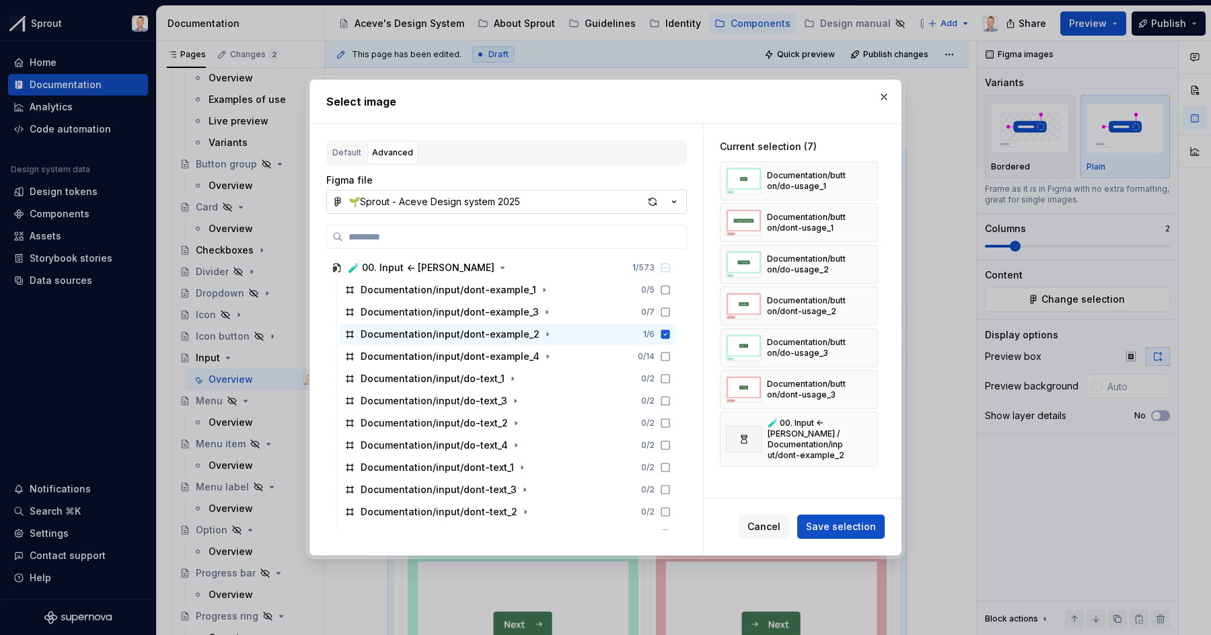
type textarea "*"
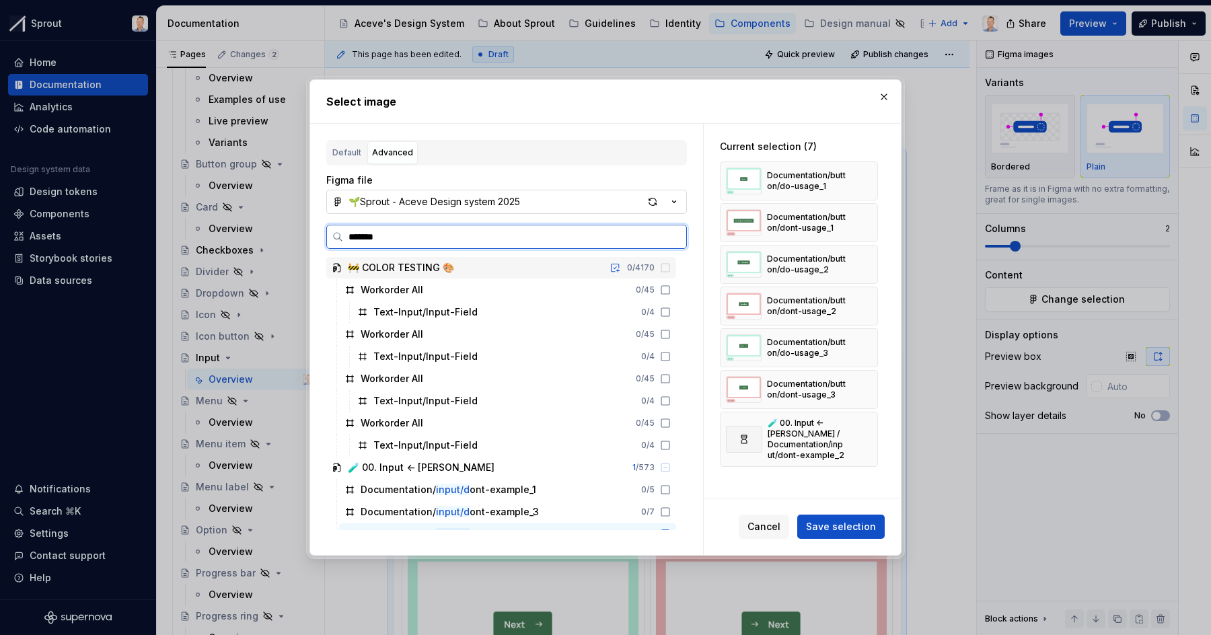
type input "********"
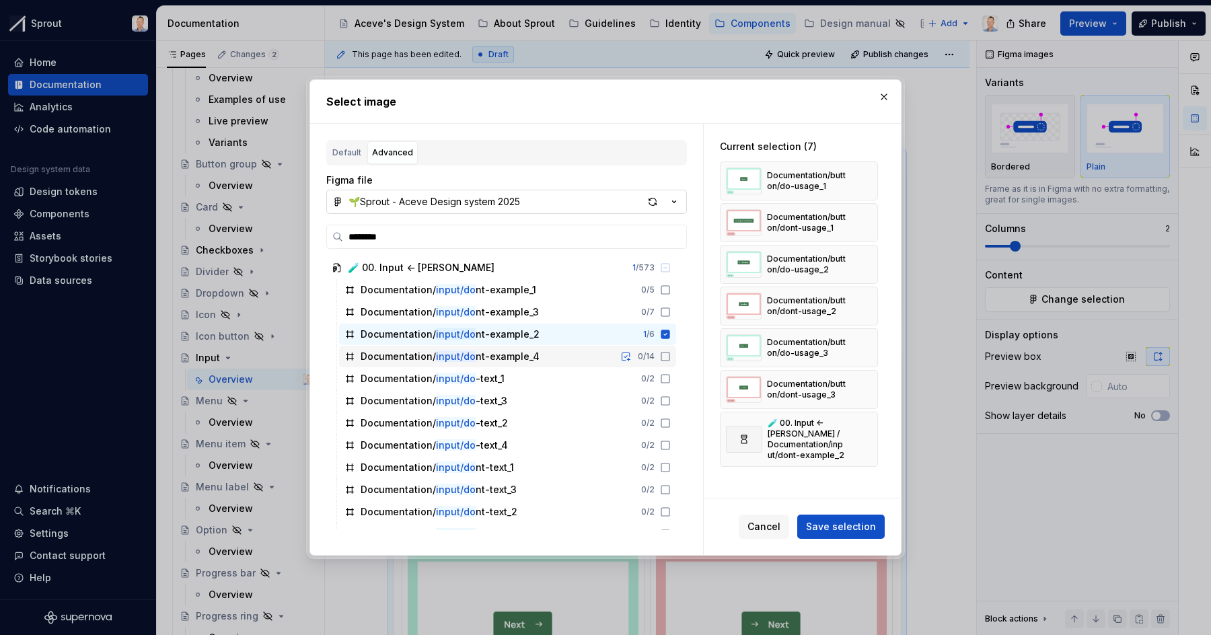
scroll to position [15, 0]
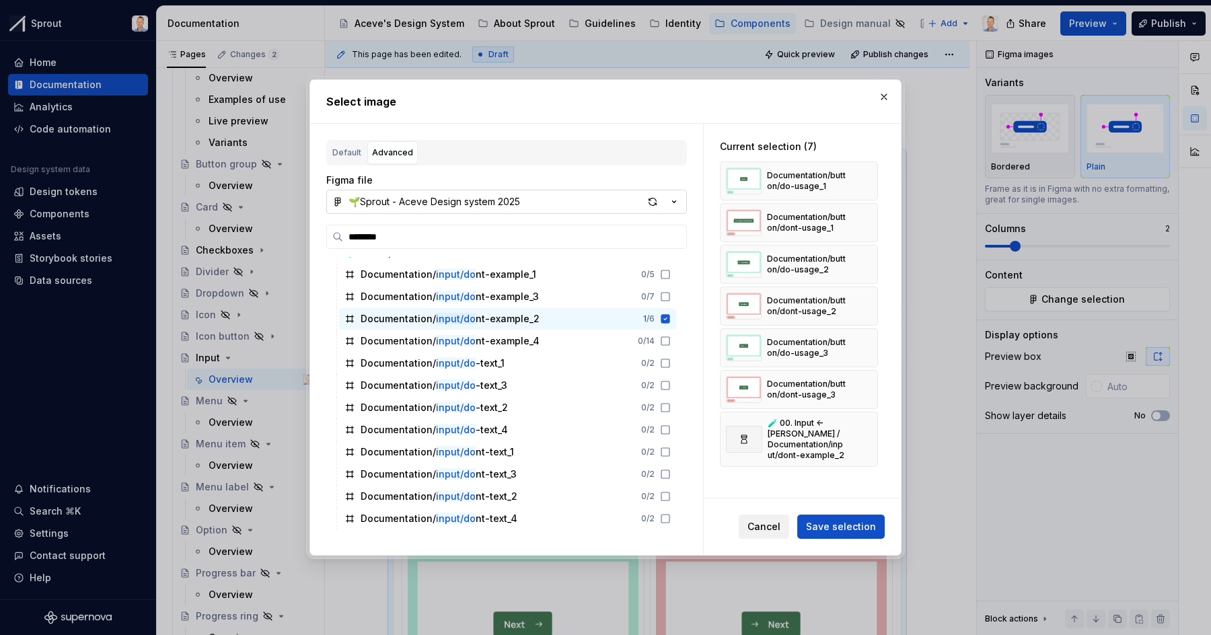
click at [769, 527] on span "Cancel" at bounding box center [764, 526] width 33 height 13
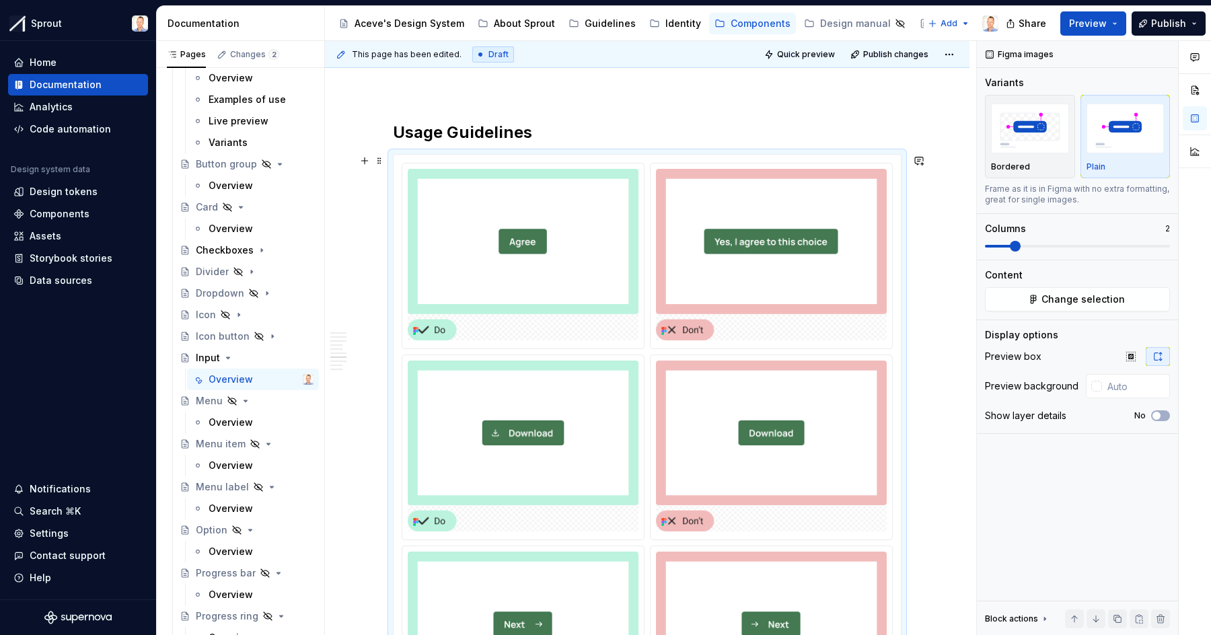
click at [953, 219] on div "**********" at bounding box center [647, 394] width 645 height 5406
click at [96, 112] on div "Analytics" at bounding box center [77, 106] width 129 height 13
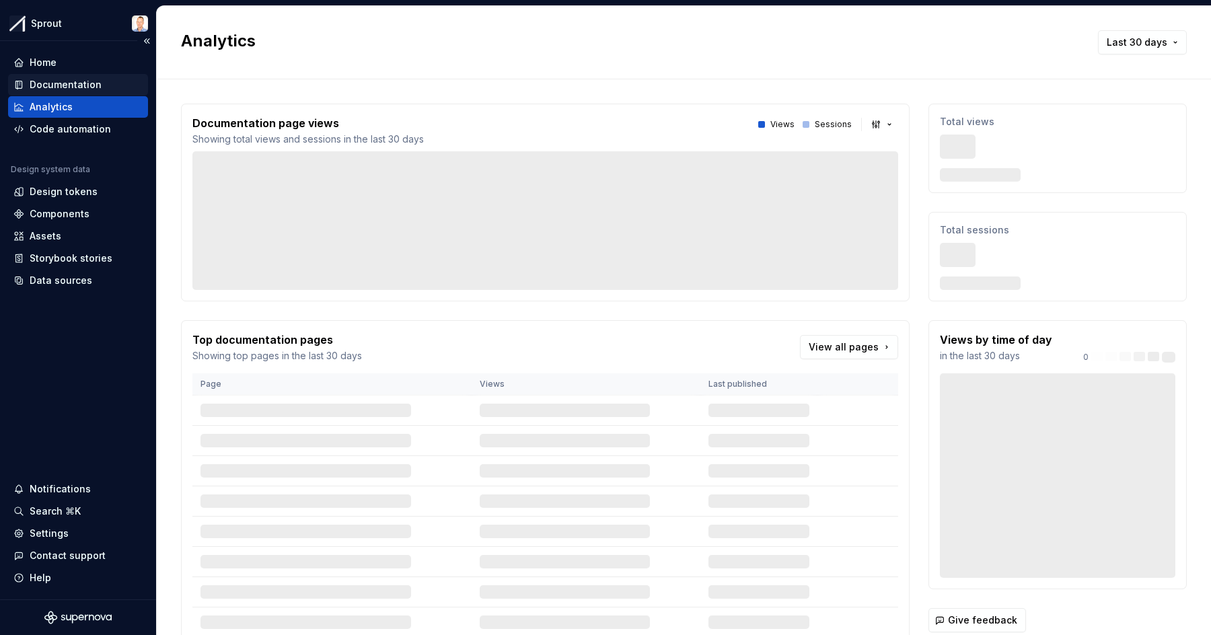
click at [89, 85] on div "Documentation" at bounding box center [66, 84] width 72 height 13
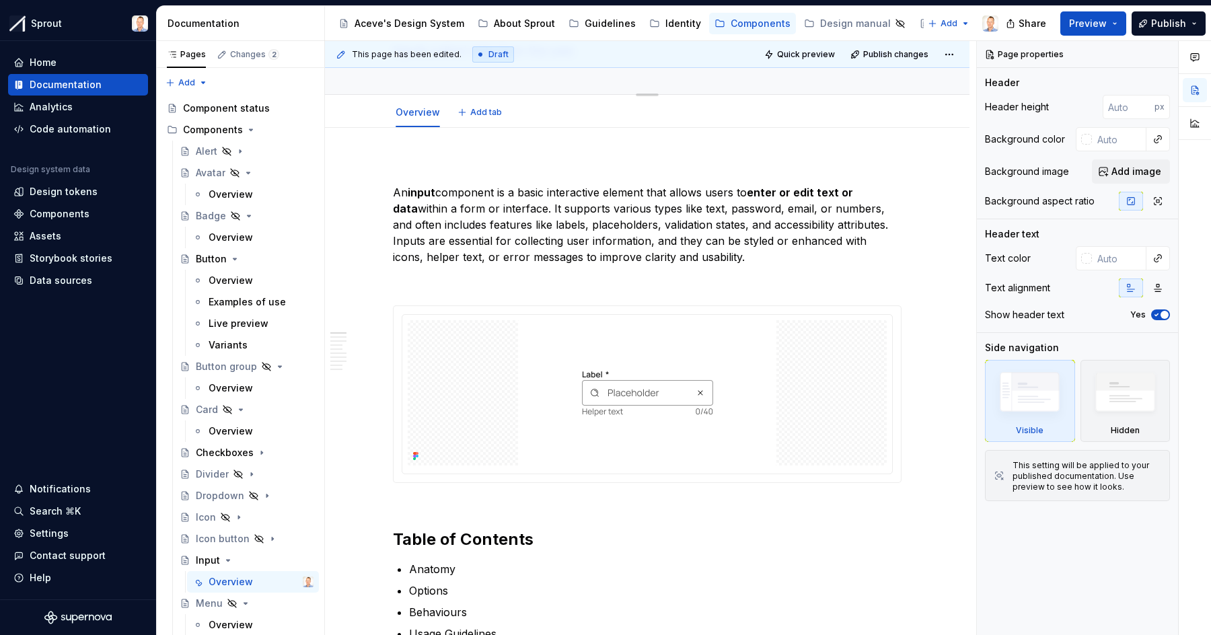
type textarea "*"
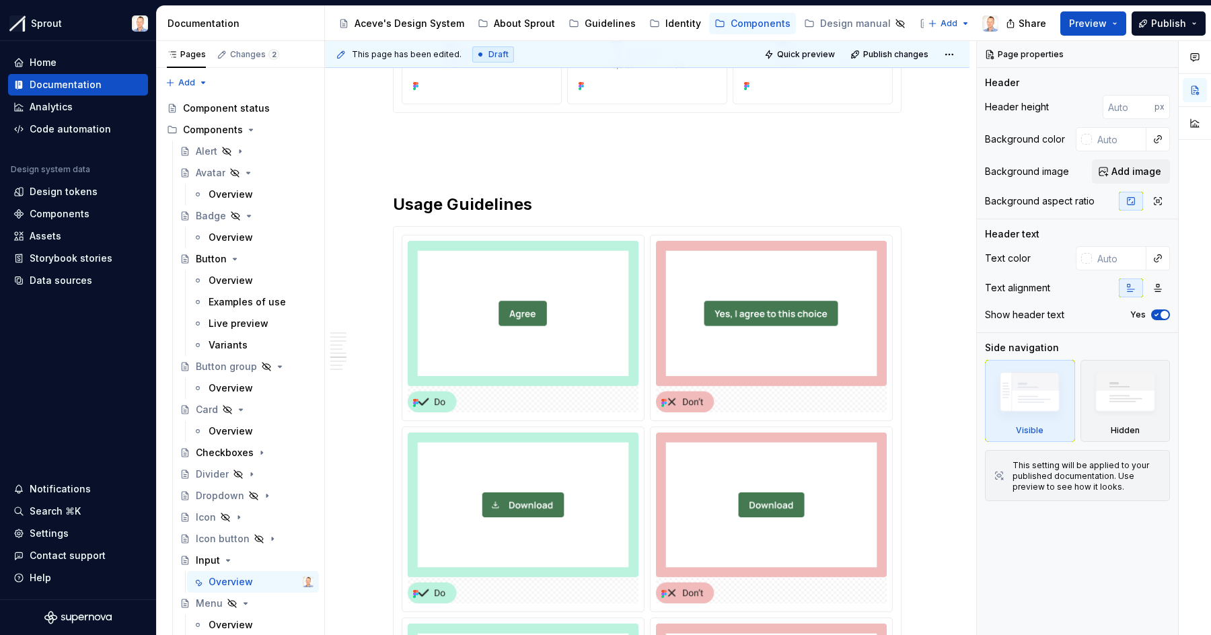
scroll to position [2480, 0]
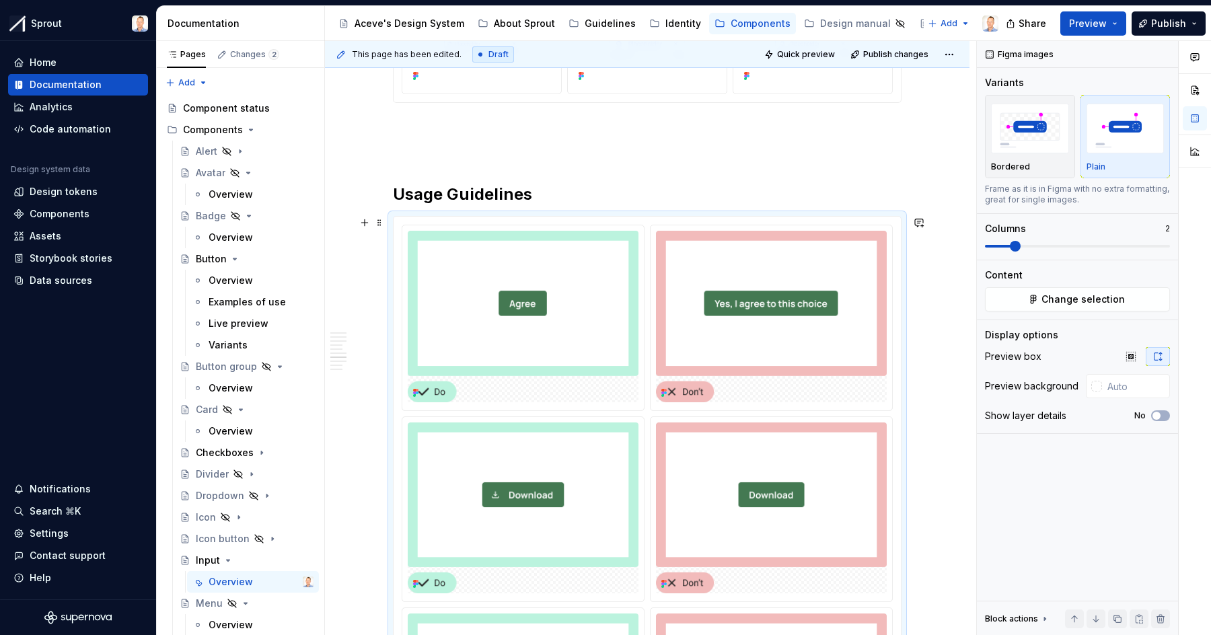
click at [643, 219] on div at bounding box center [647, 509] width 507 height 585
click at [1085, 299] on span "Change selection" at bounding box center [1083, 299] width 83 height 13
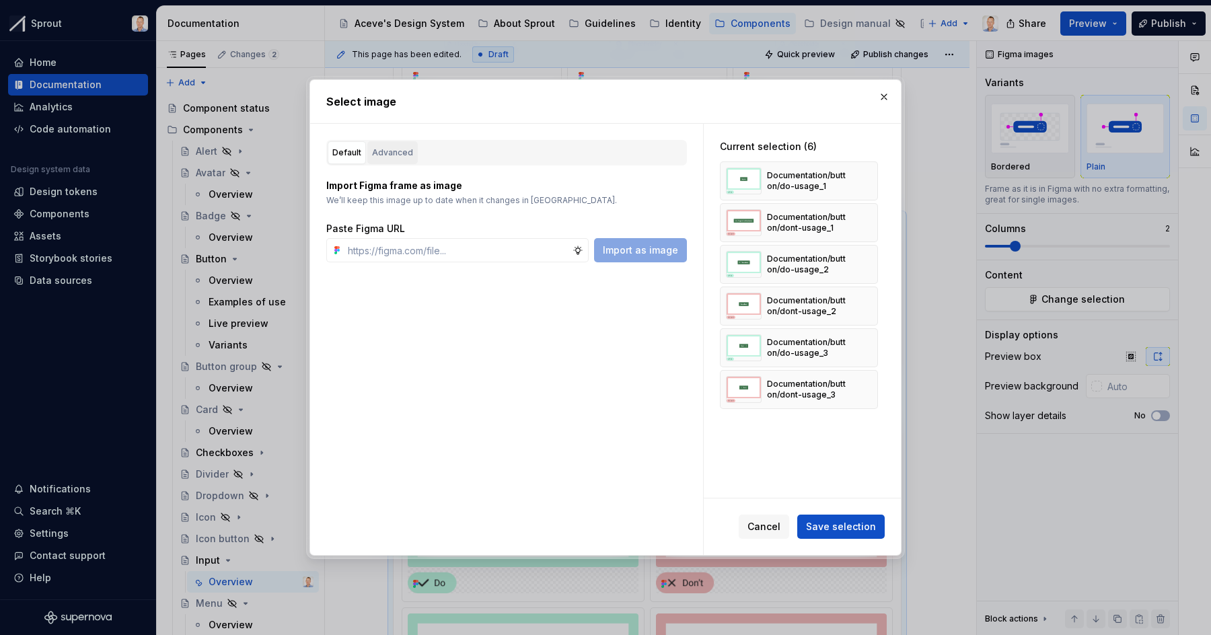
click at [390, 145] on button "Advanced" at bounding box center [392, 152] width 50 height 23
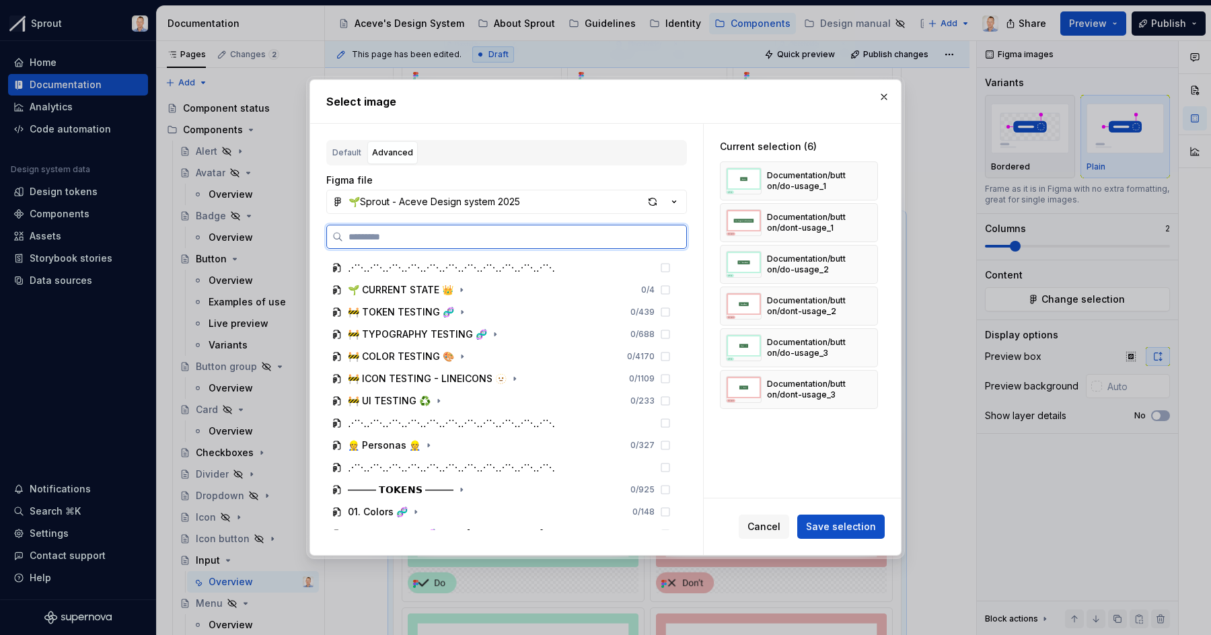
click at [423, 236] on input "search" at bounding box center [514, 236] width 343 height 13
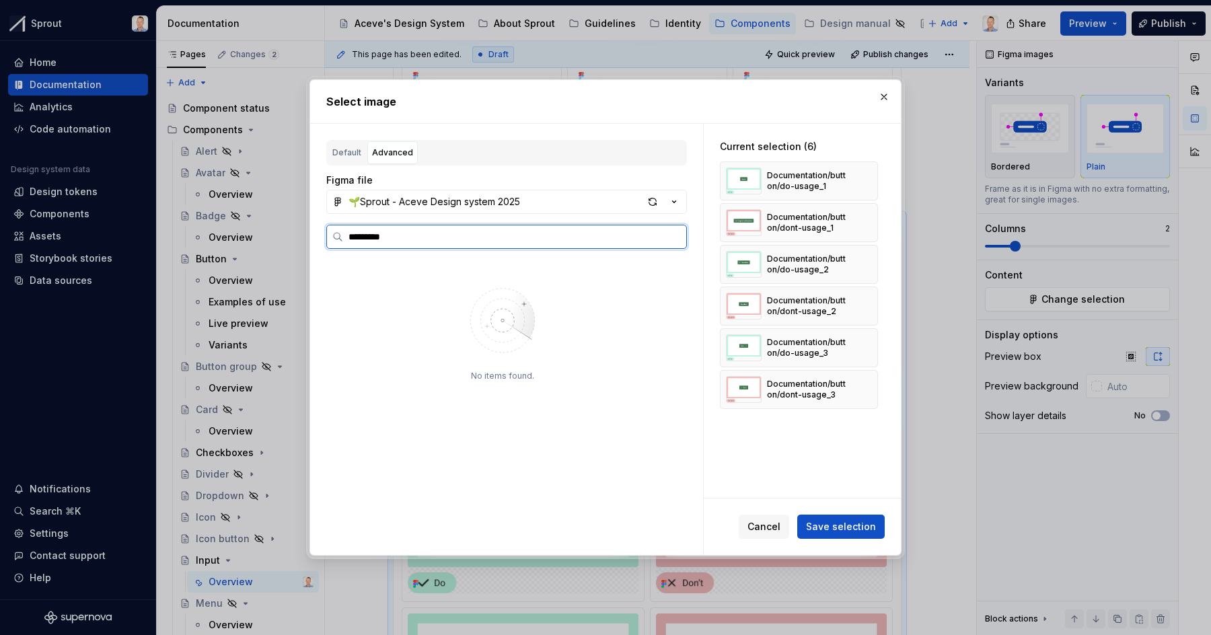
click at [363, 236] on input "*********" at bounding box center [514, 236] width 343 height 13
type input "********"
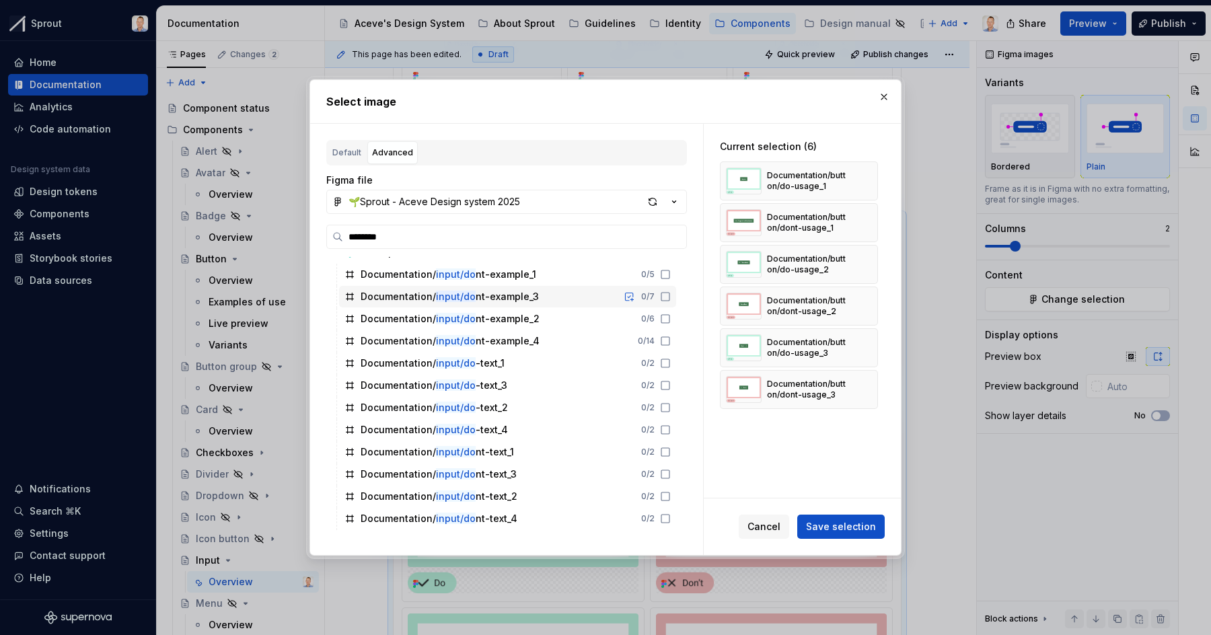
scroll to position [0, 0]
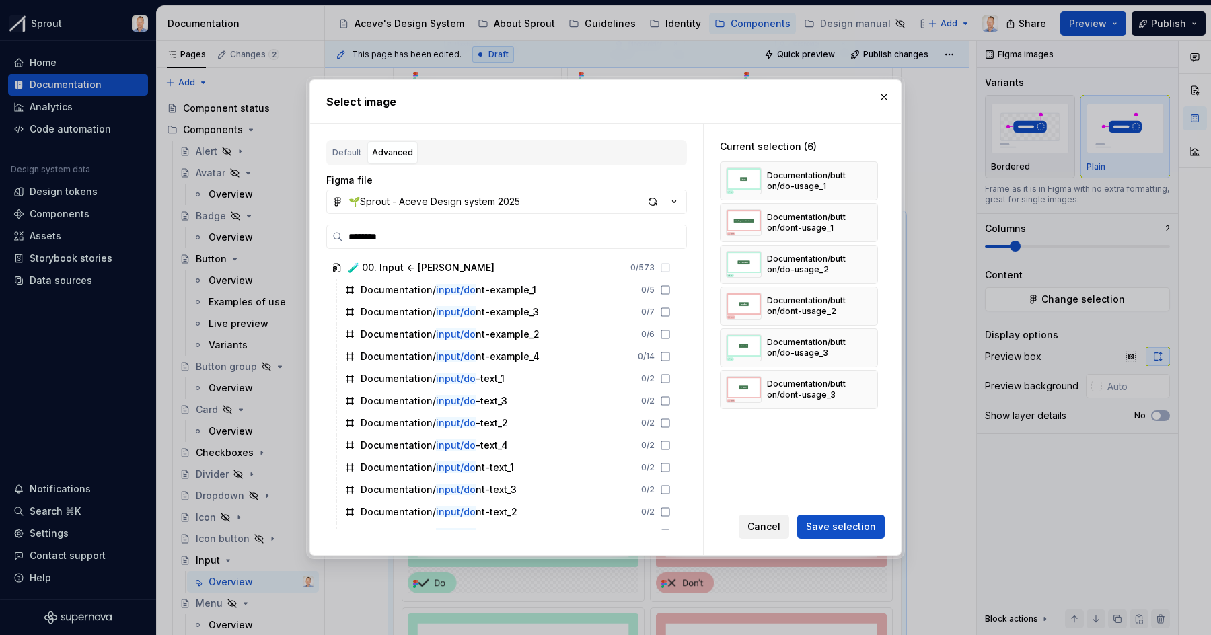
click at [773, 528] on span "Cancel" at bounding box center [764, 526] width 33 height 13
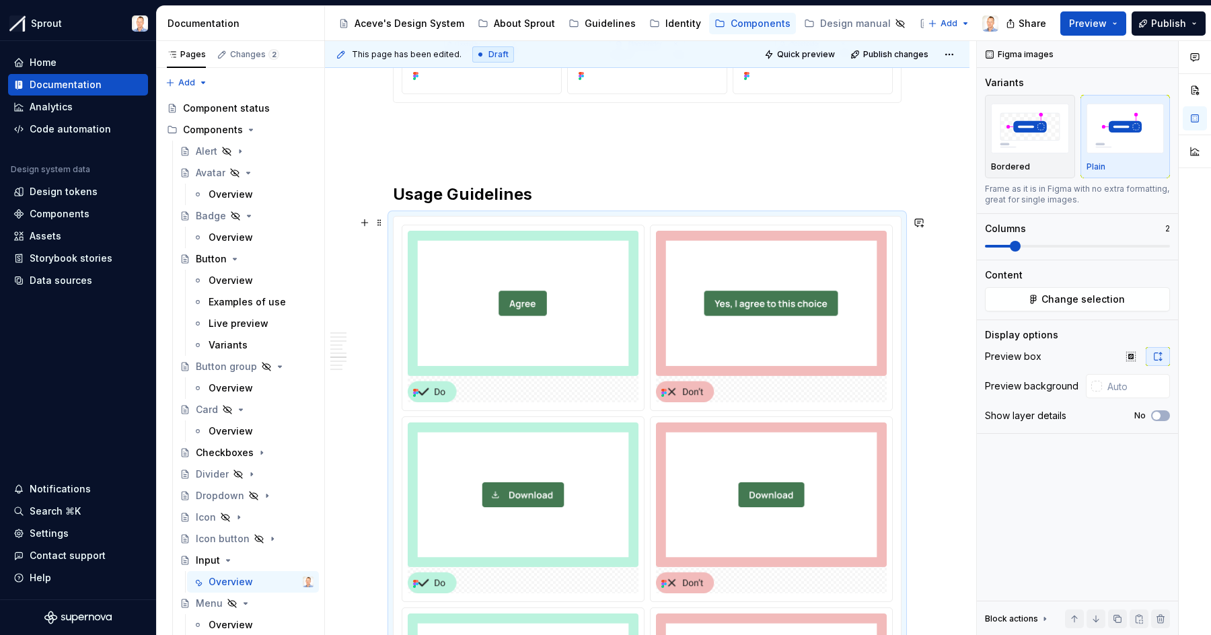
click at [935, 326] on div "**********" at bounding box center [647, 456] width 645 height 5406
click at [944, 170] on div "**********" at bounding box center [647, 456] width 645 height 5406
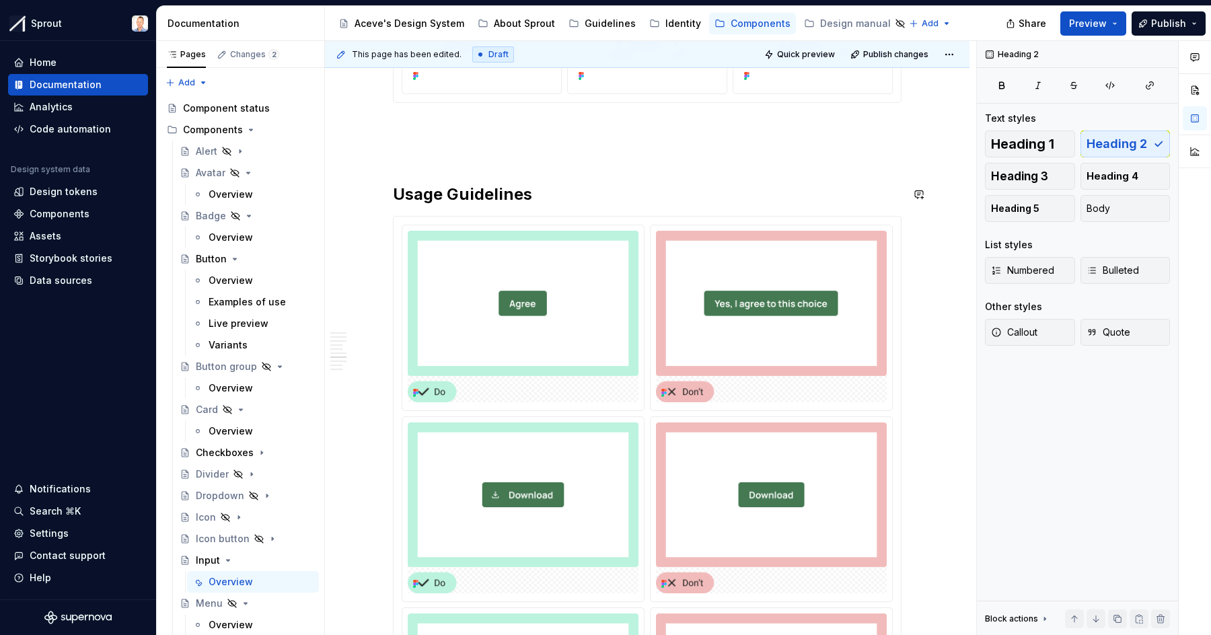
type textarea "*"
